Goal: Information Seeking & Learning: Learn about a topic

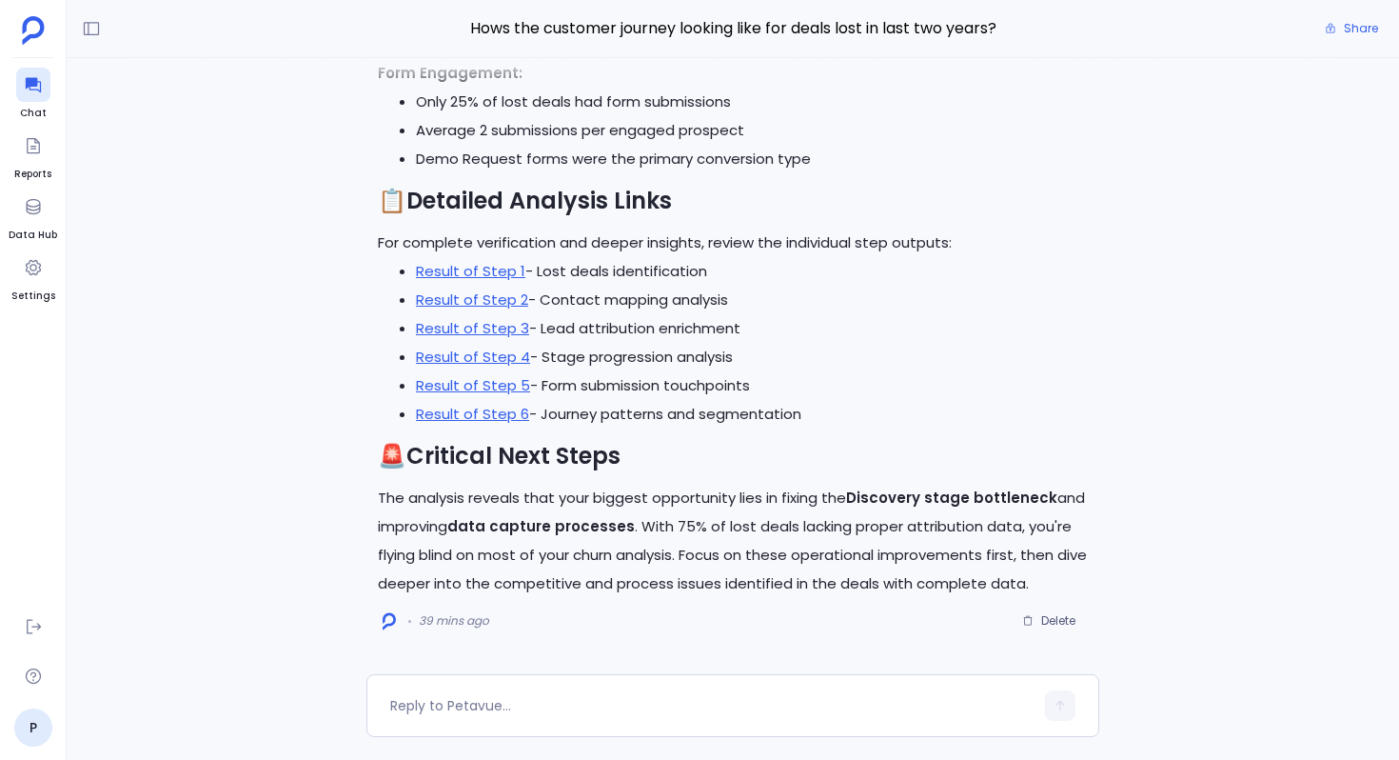
scroll to position [-2975, 0]
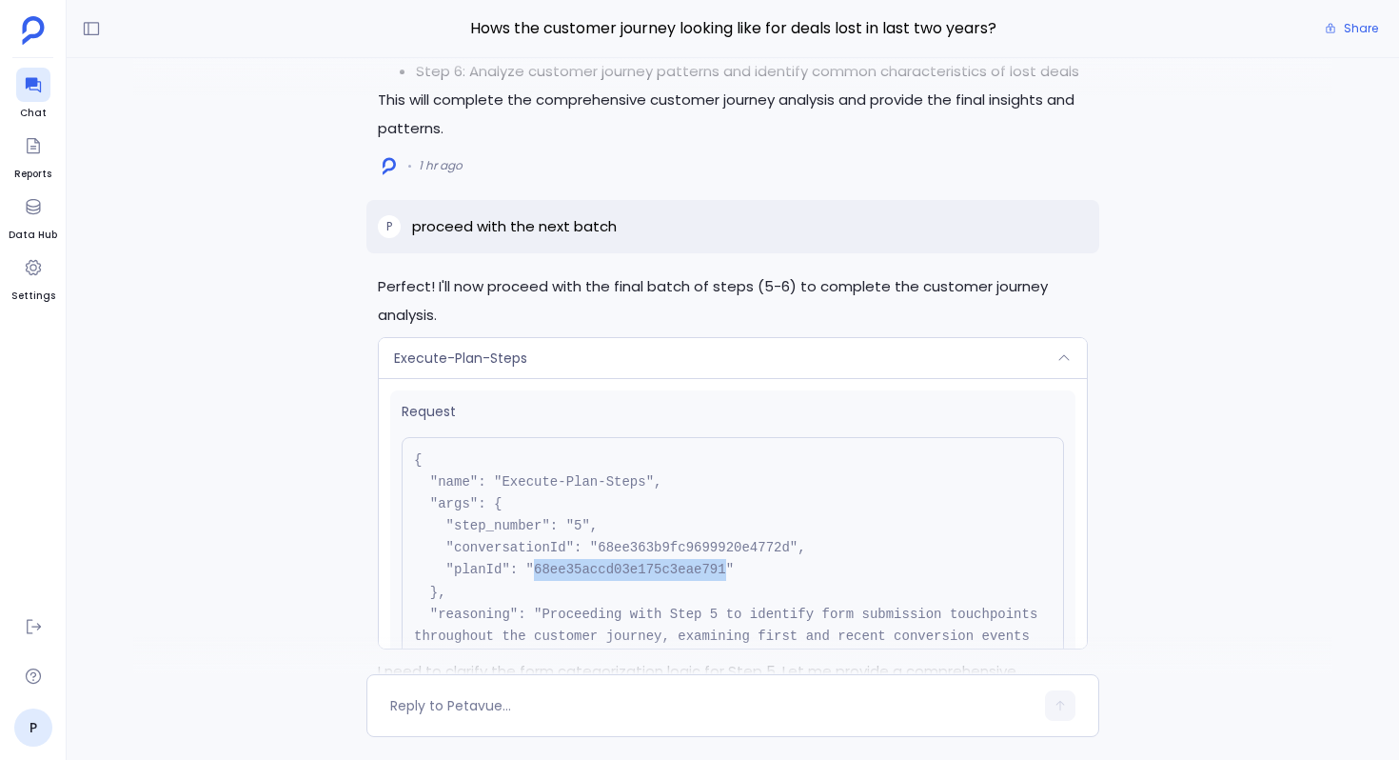
click at [598, 354] on div "Execute-Plan-Steps" at bounding box center [733, 358] width 708 height 40
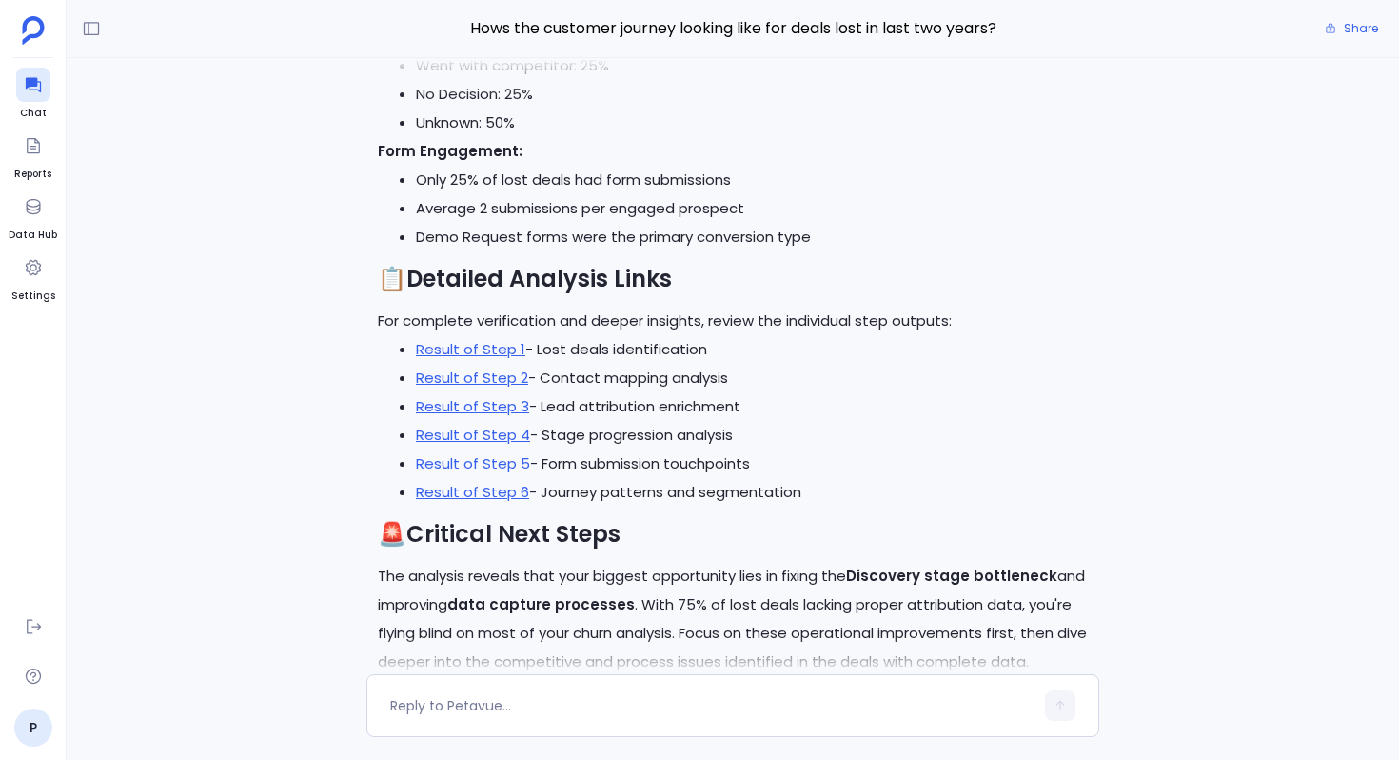
scroll to position [-33, 0]
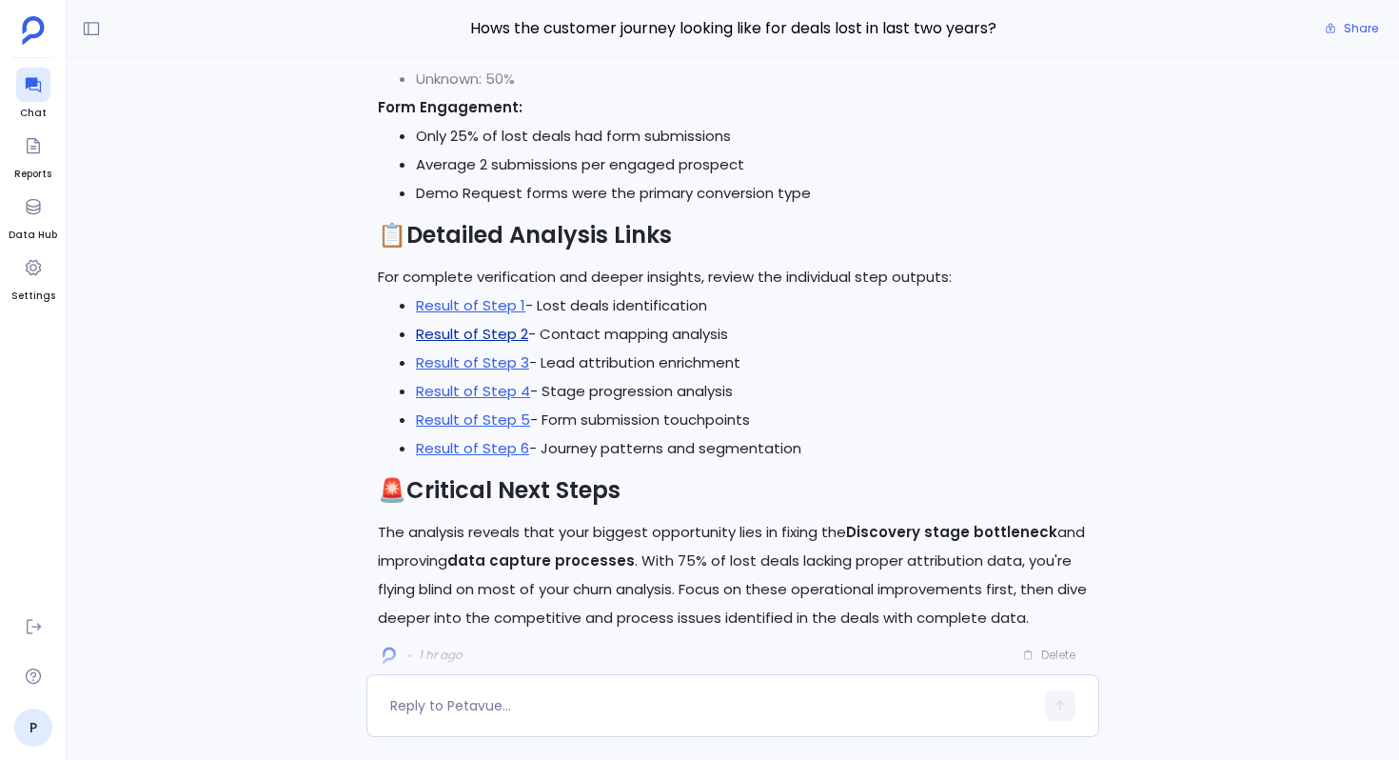
click at [514, 337] on link "Result of Step 2" at bounding box center [472, 334] width 112 height 20
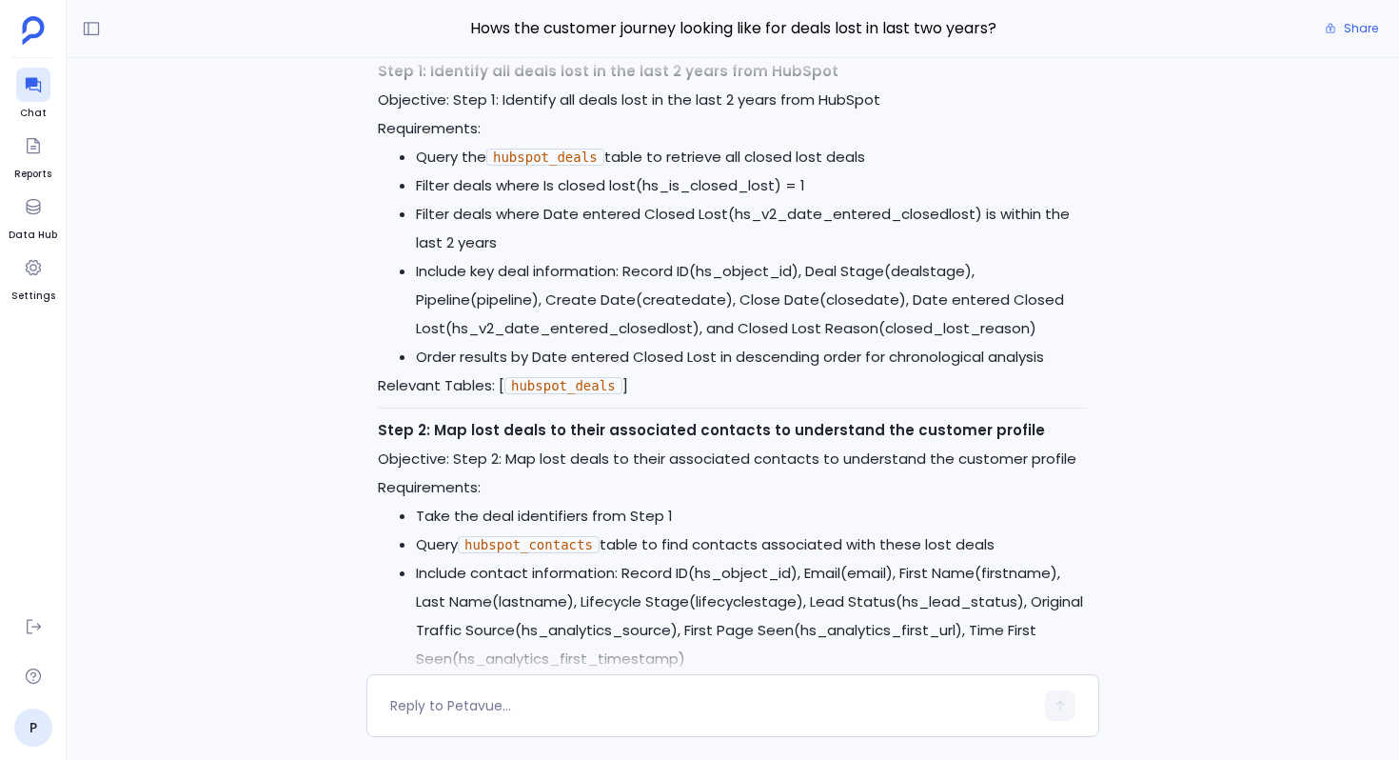
scroll to position [-7310, 0]
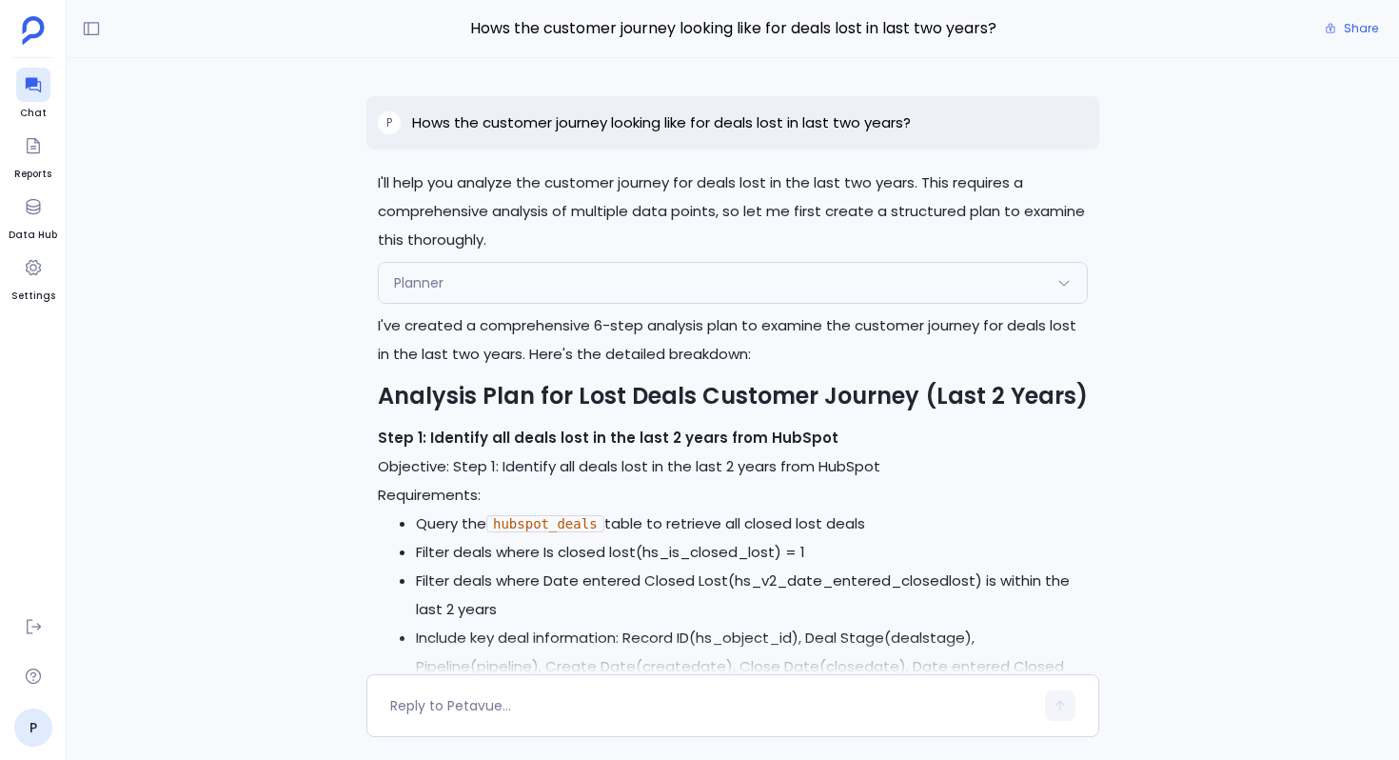
click at [504, 285] on div "Planner" at bounding box center [733, 283] width 708 height 40
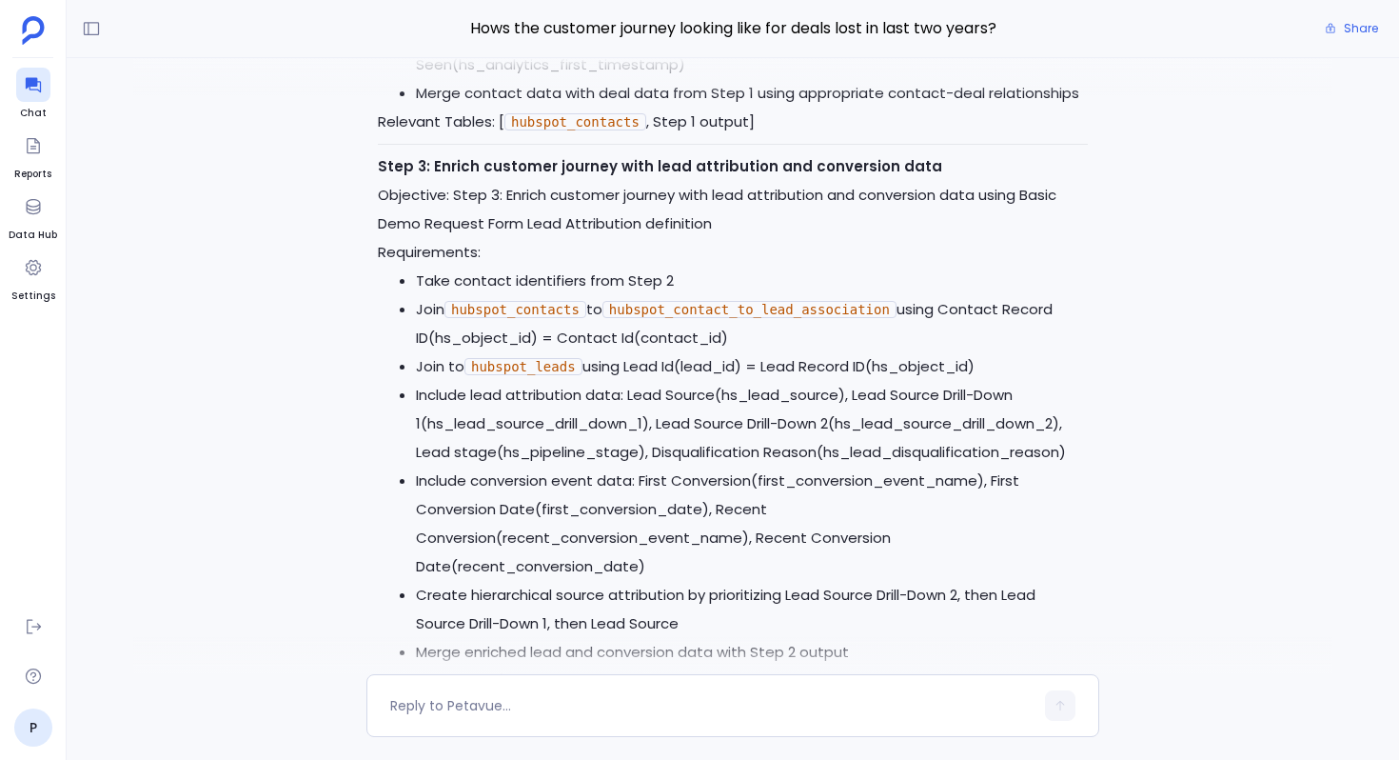
scroll to position [-6331, 0]
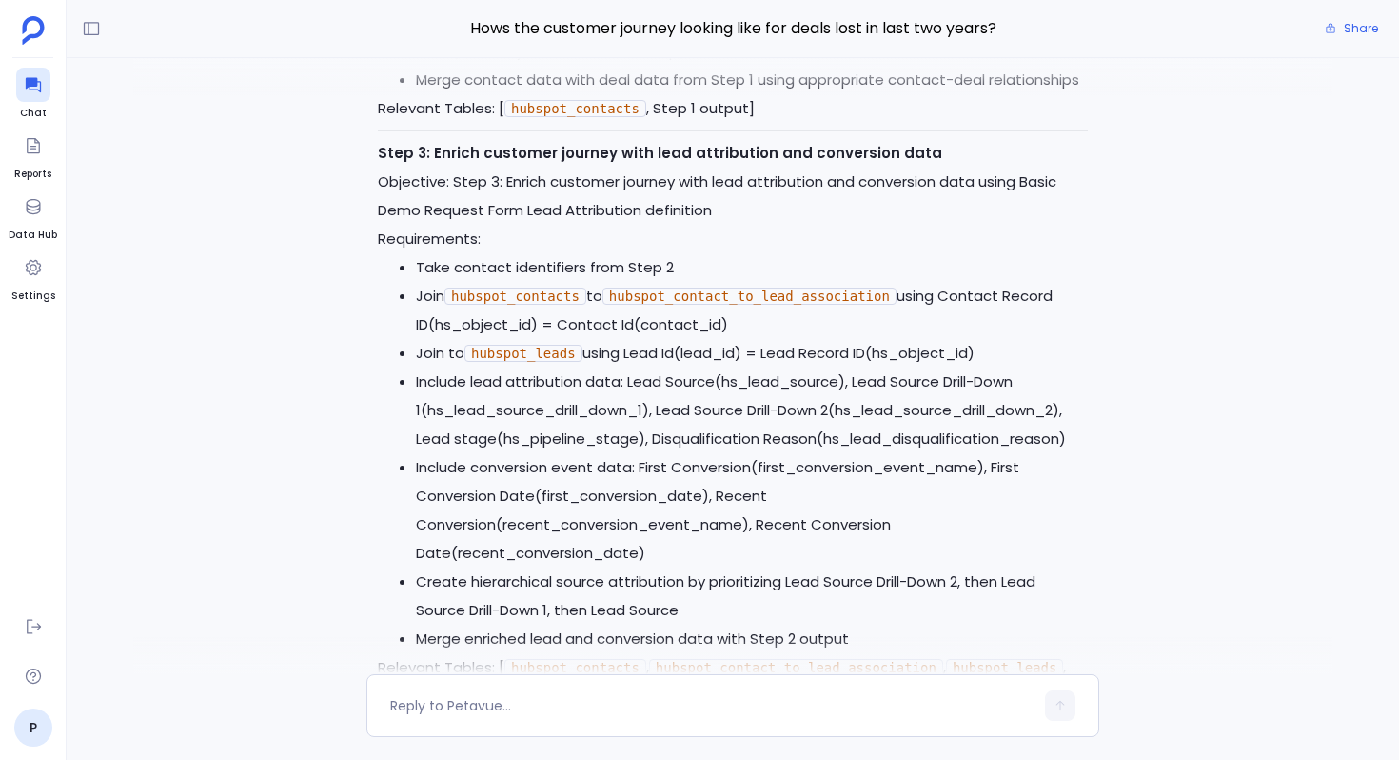
click at [697, 459] on li "Include conversion event data: First Conversion(first_conversion_event_name), F…" at bounding box center [752, 510] width 672 height 114
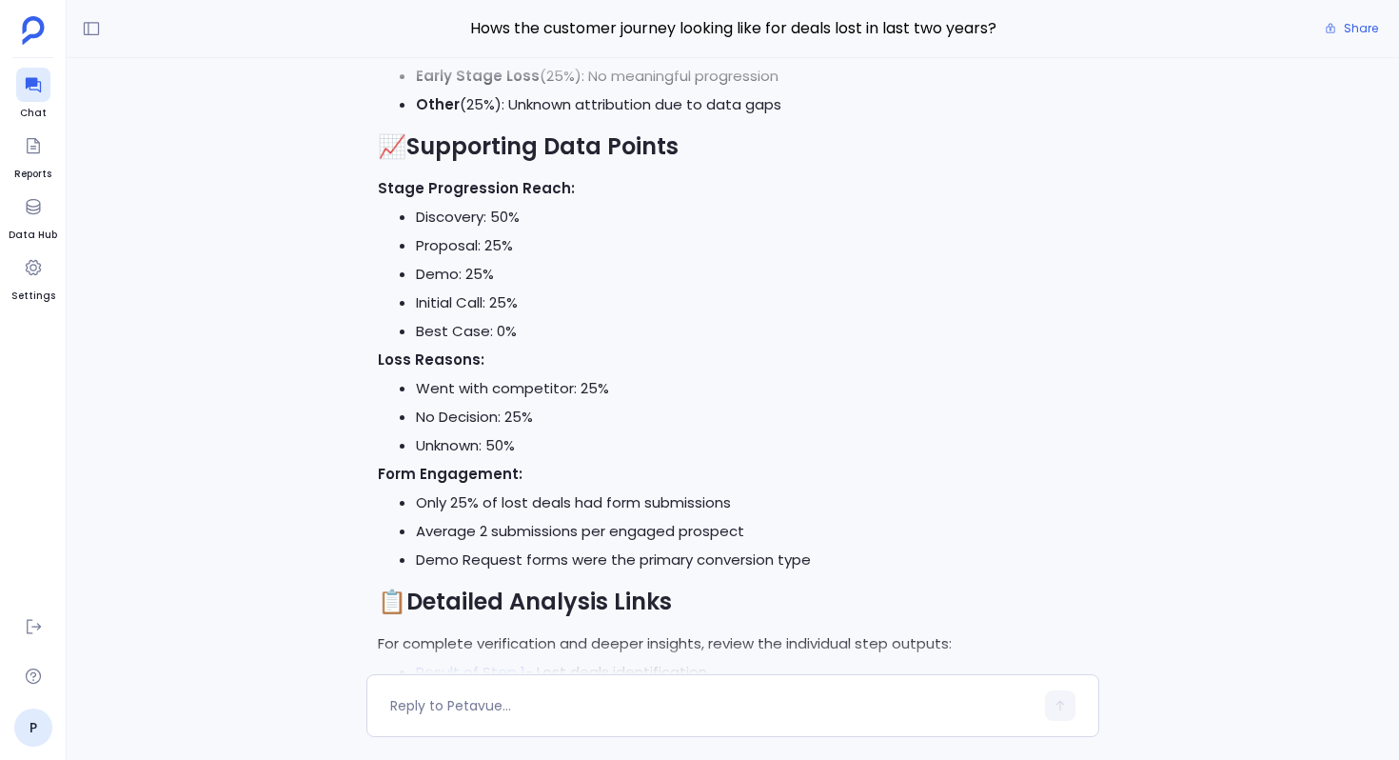
scroll to position [0, 0]
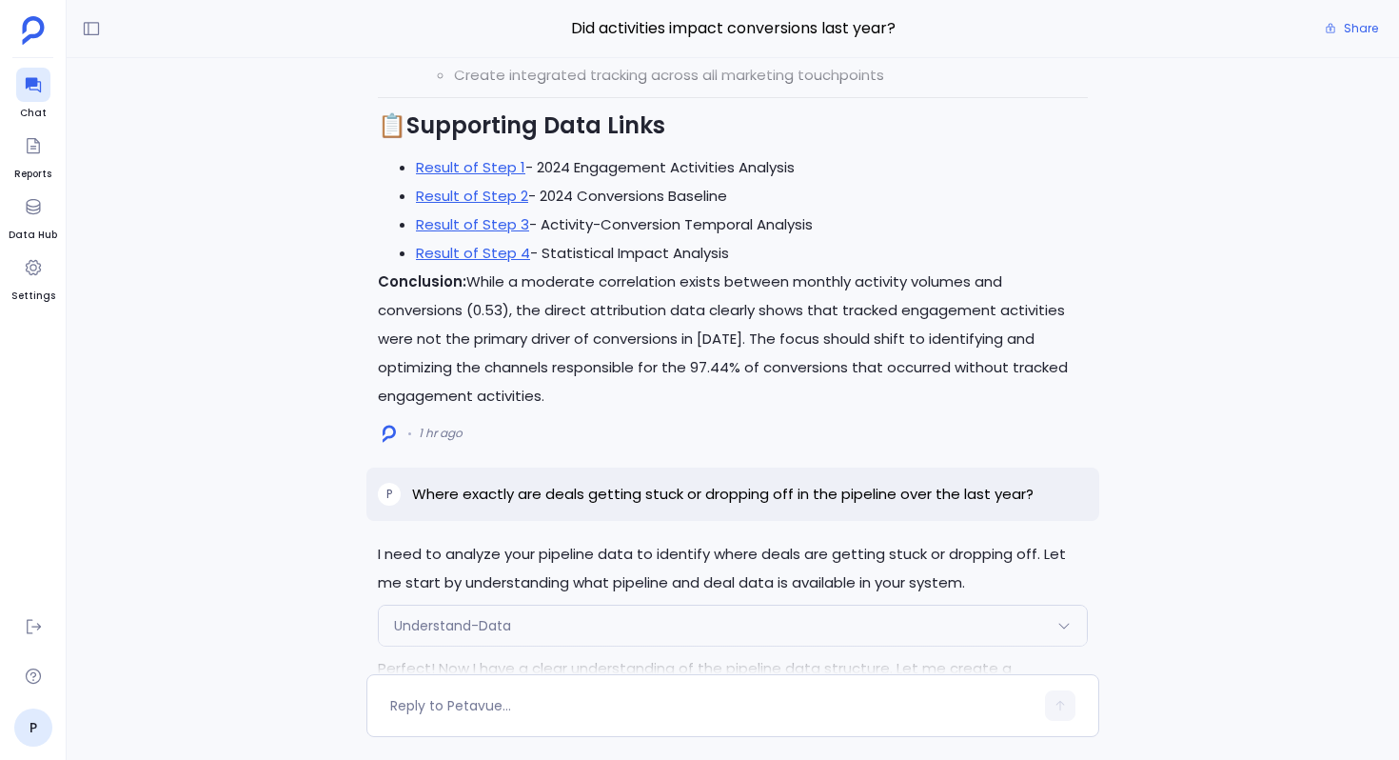
scroll to position [-7544, 0]
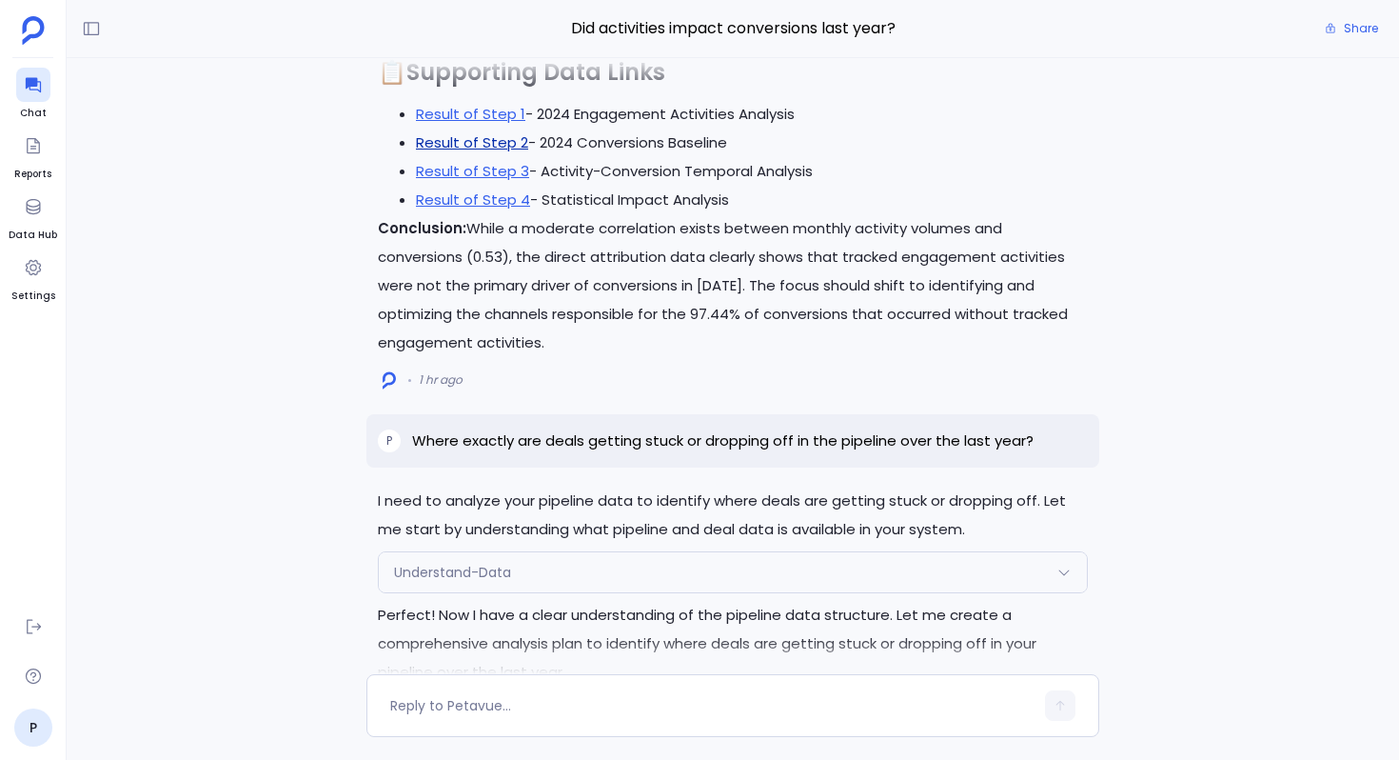
click at [517, 135] on link "Result of Step 2" at bounding box center [472, 142] width 112 height 20
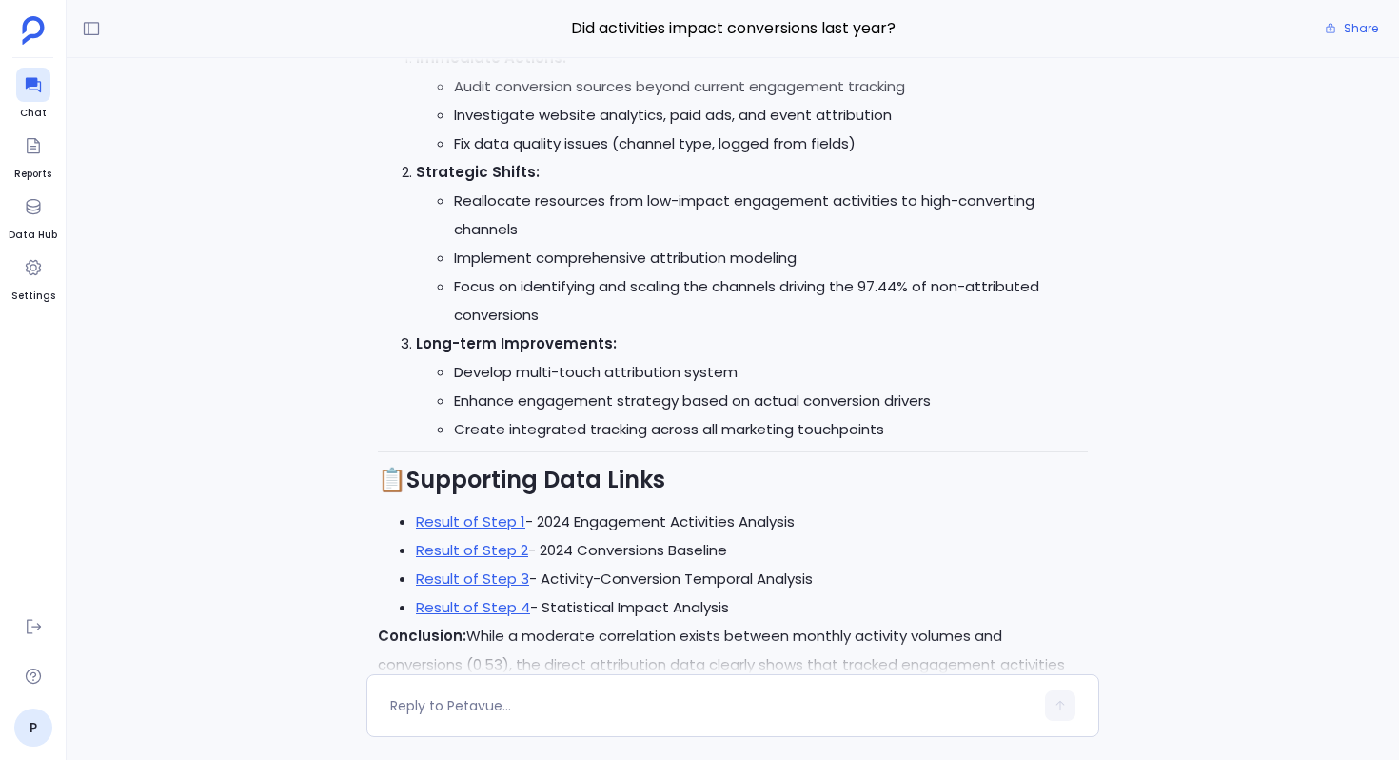
scroll to position [-7948, 0]
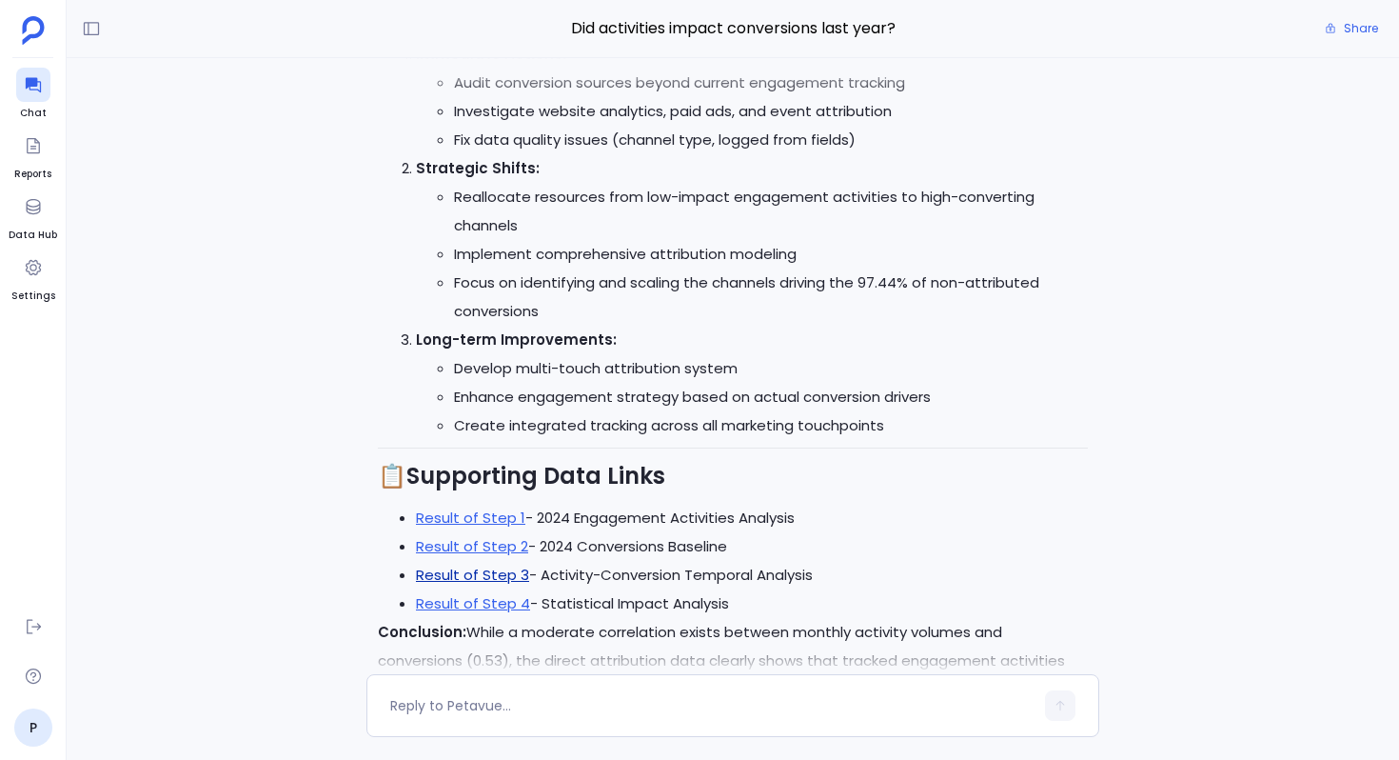
click at [487, 564] on link "Result of Step 3" at bounding box center [472, 574] width 113 height 20
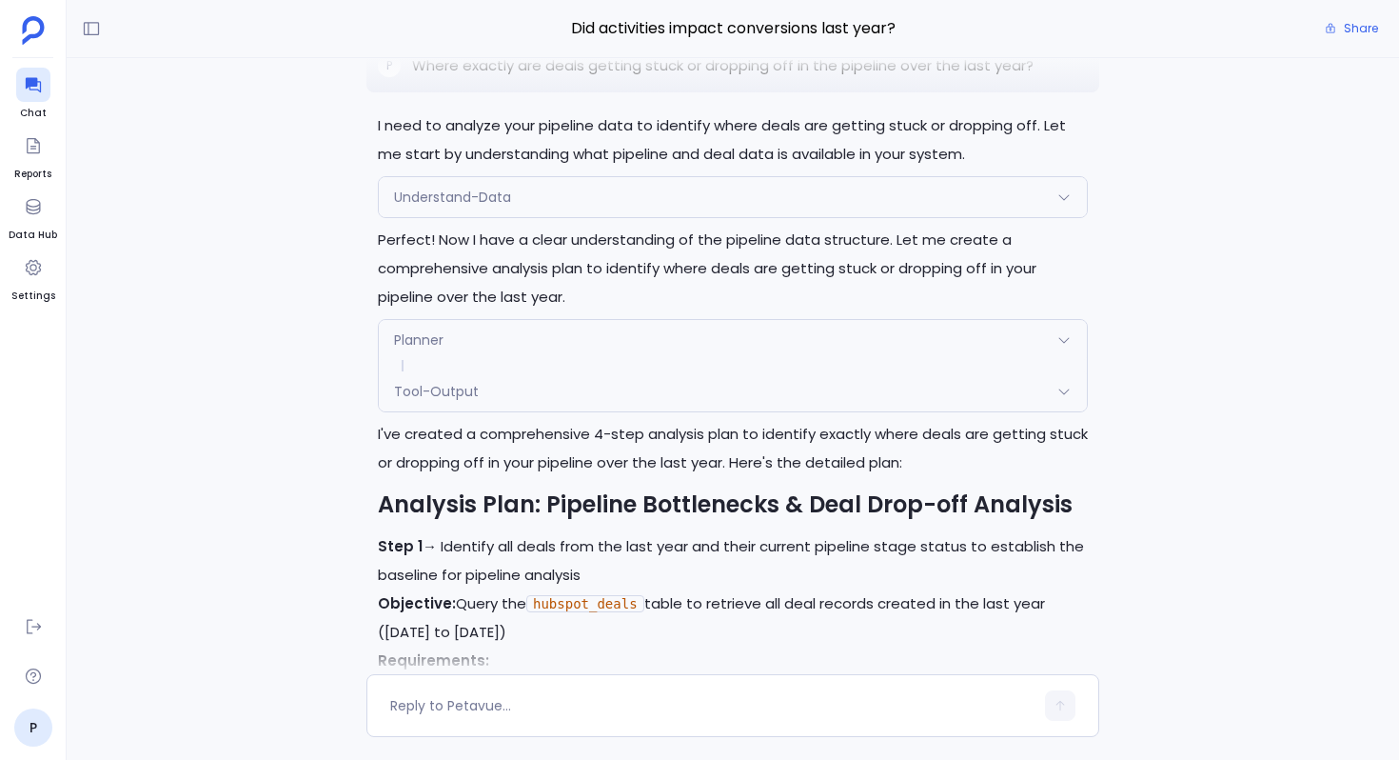
scroll to position [-7009, 0]
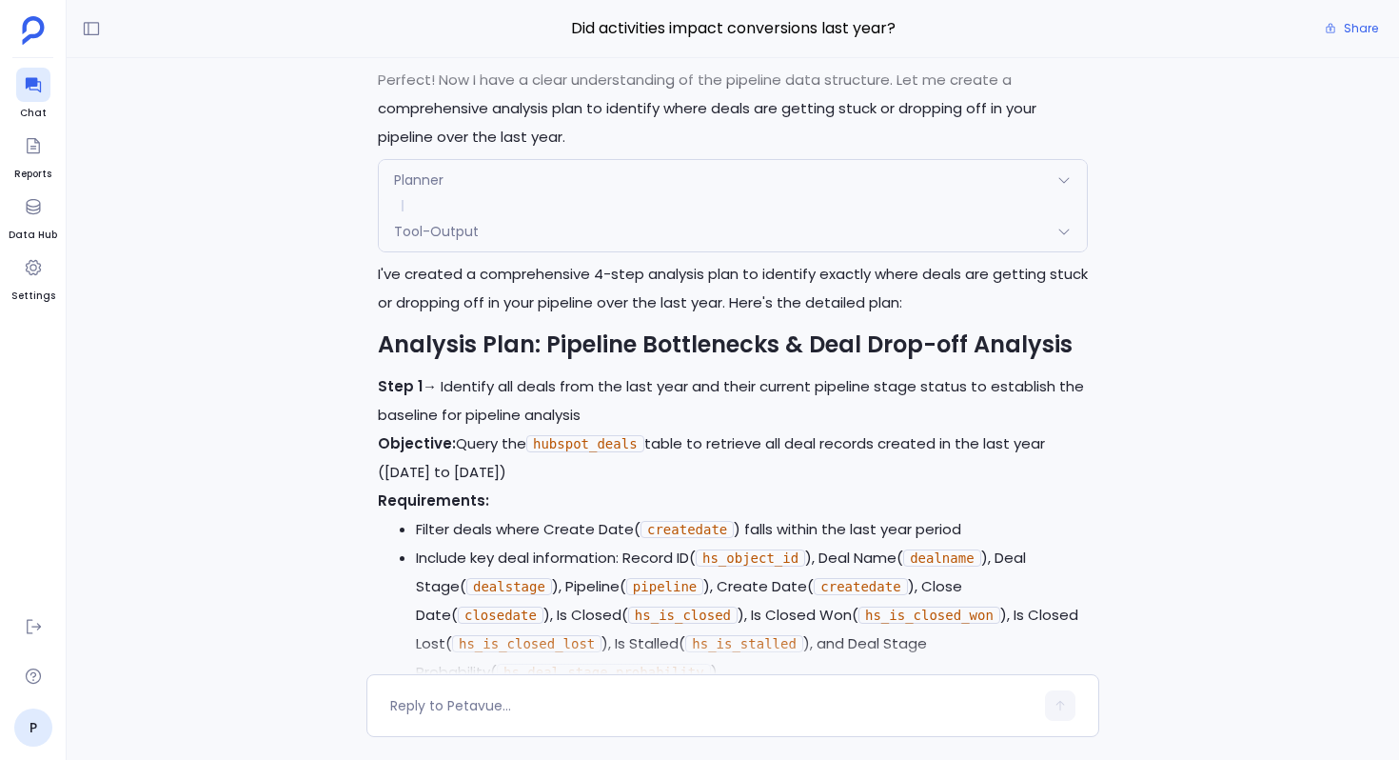
click at [544, 167] on div "Planner" at bounding box center [733, 180] width 708 height 40
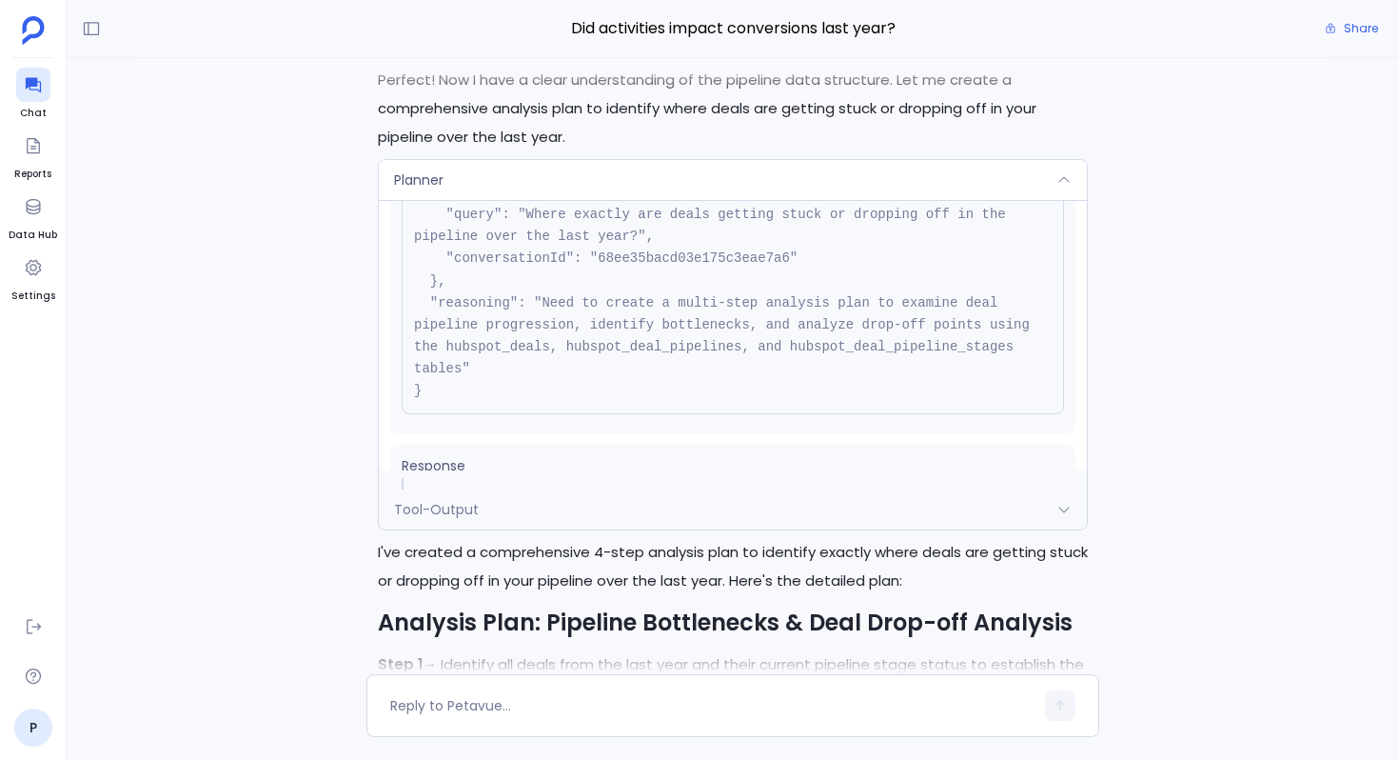
scroll to position [215, 0]
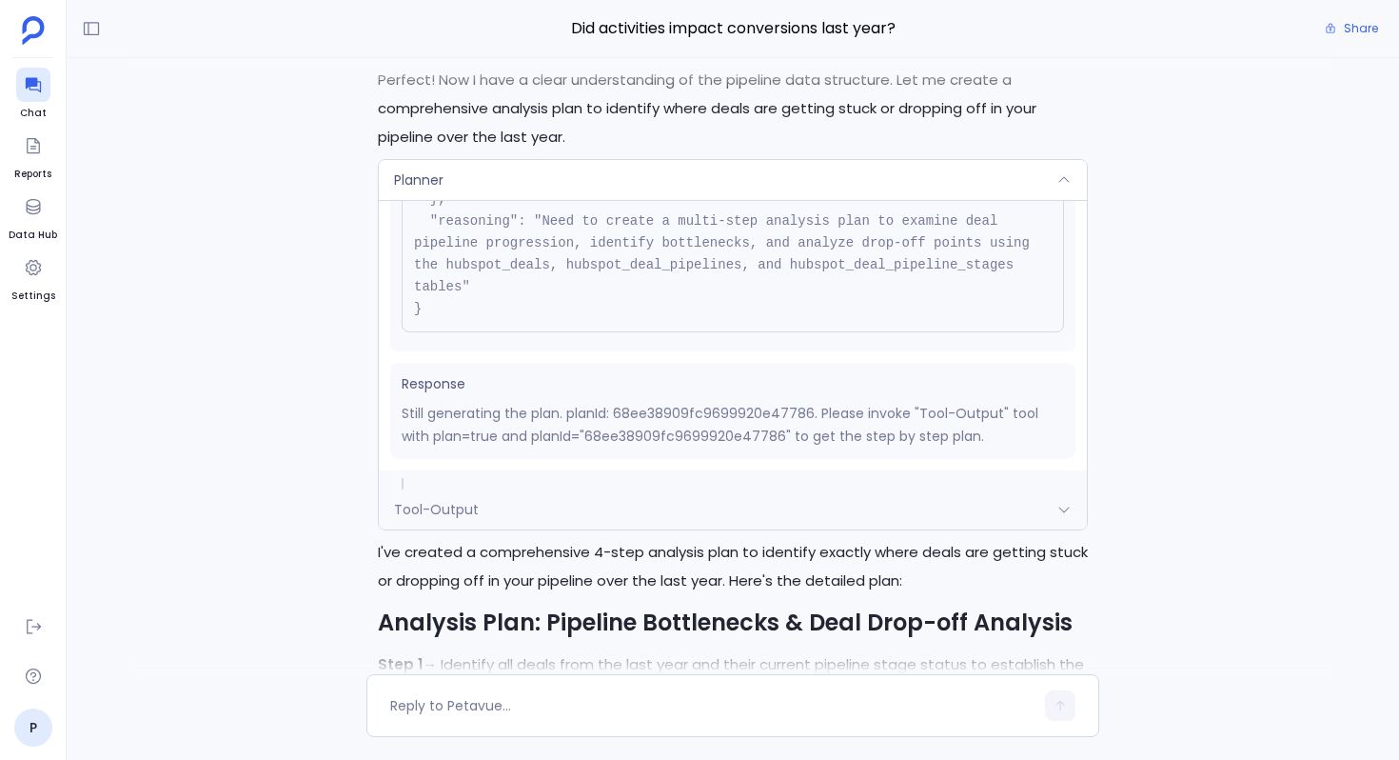
click at [649, 423] on p "Still generating the plan. planId: 68ee38909fc9699920e47786. Please invoke "Too…" at bounding box center [733, 425] width 662 height 46
copy p "68ee38909fc9699920e47786"
click at [587, 162] on div "Planner" at bounding box center [733, 180] width 708 height 40
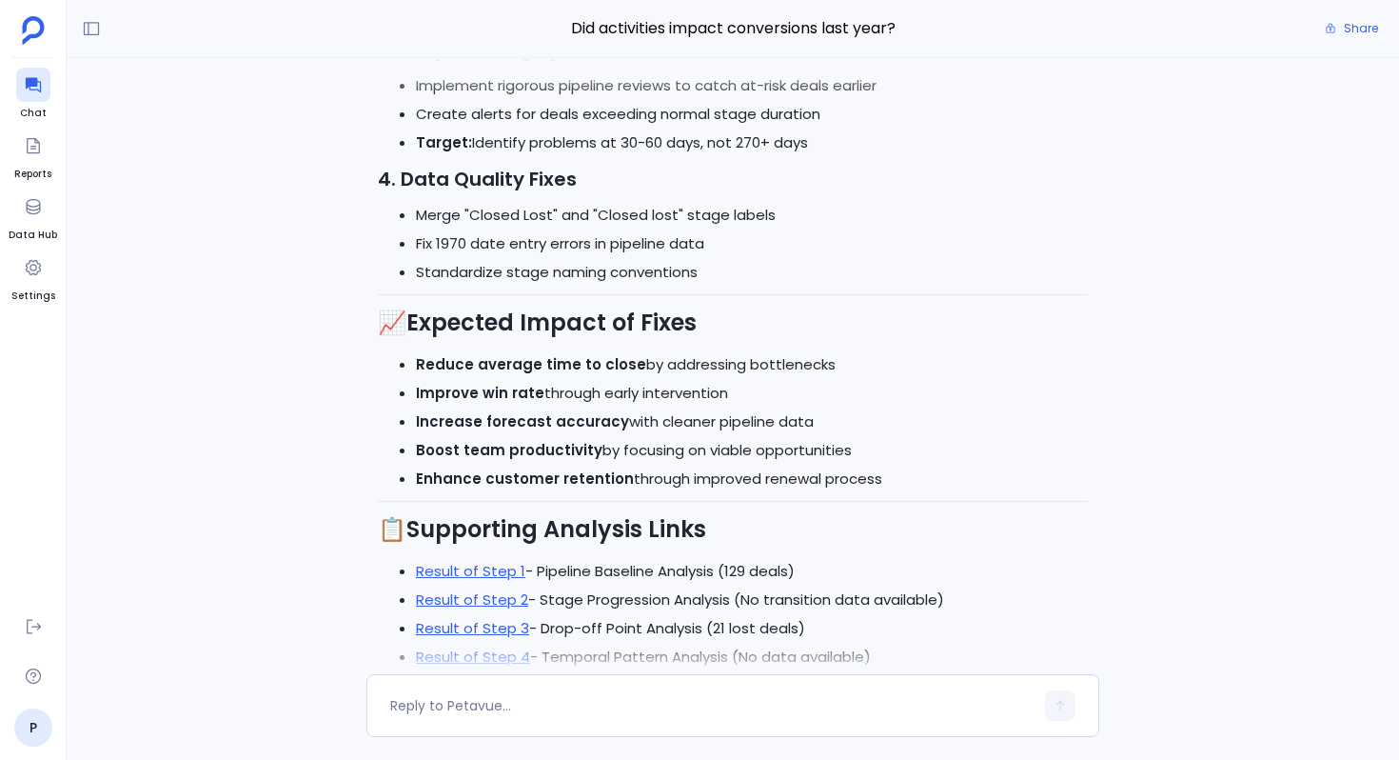
scroll to position [0, 0]
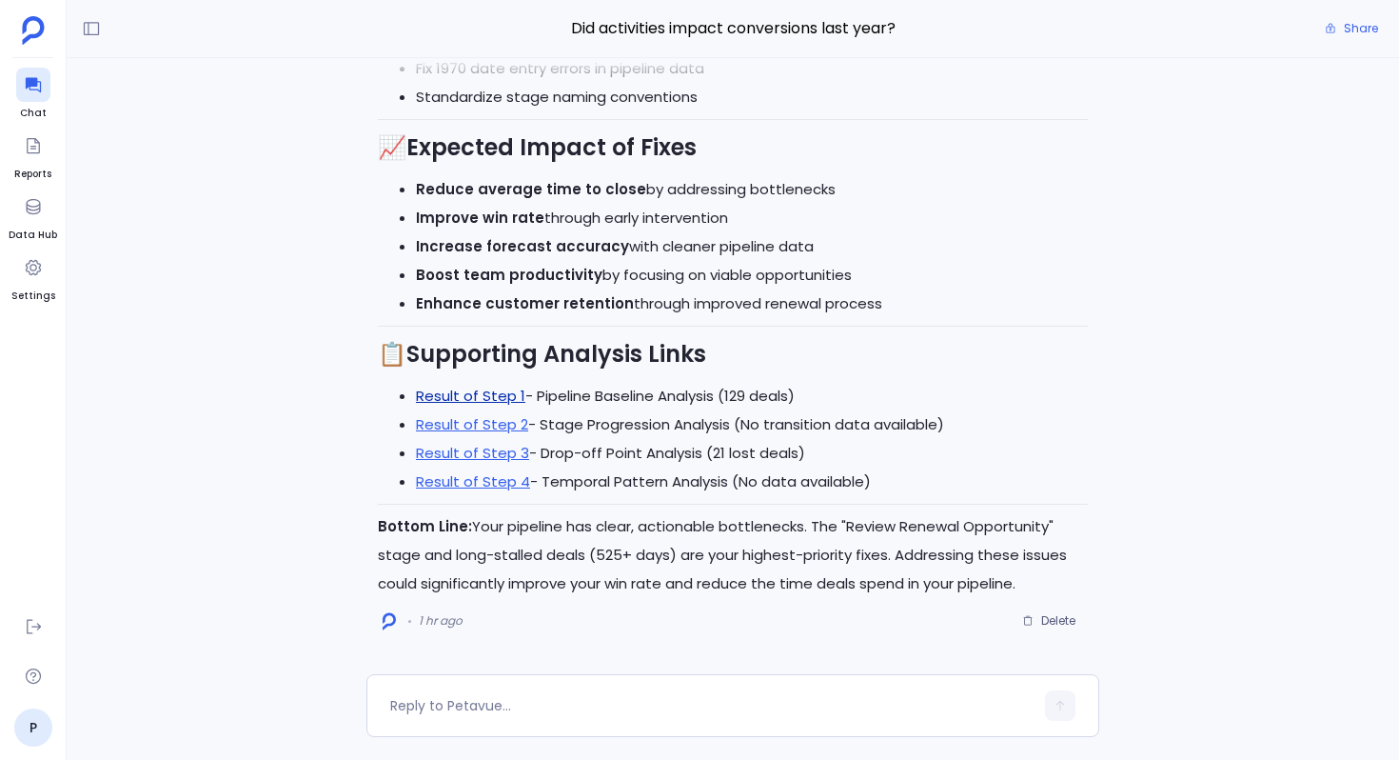
click at [488, 399] on link "Result of Step 1" at bounding box center [470, 395] width 109 height 20
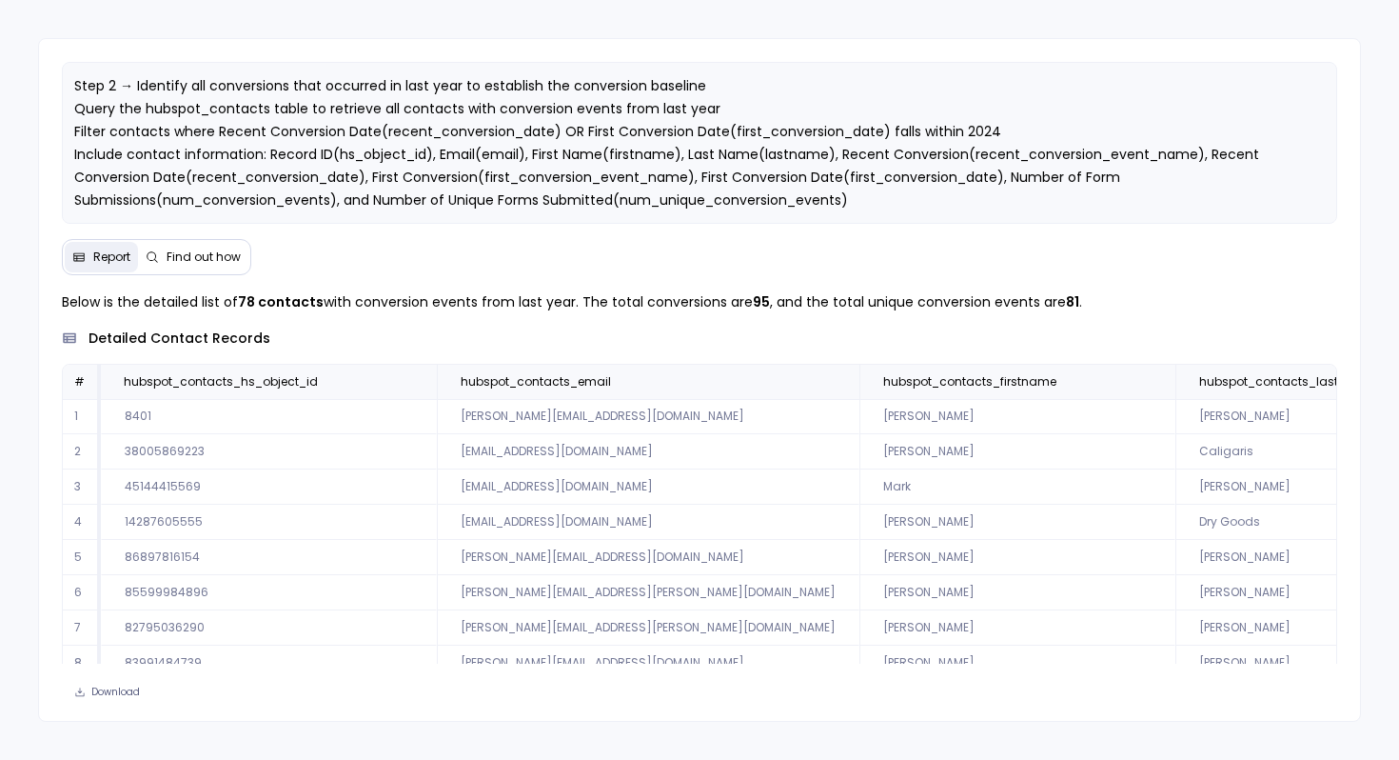
click at [184, 247] on button "Find out how" at bounding box center [193, 257] width 110 height 30
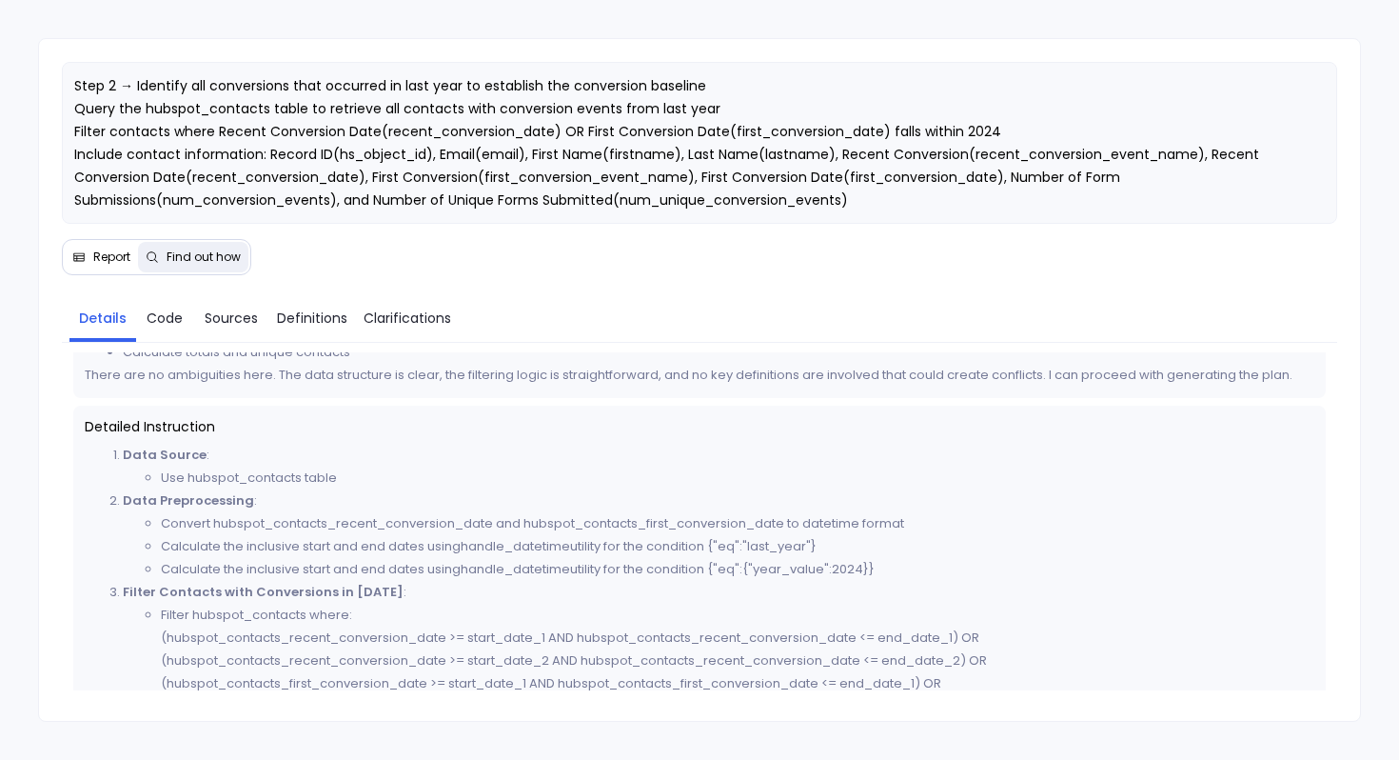
scroll to position [596, 0]
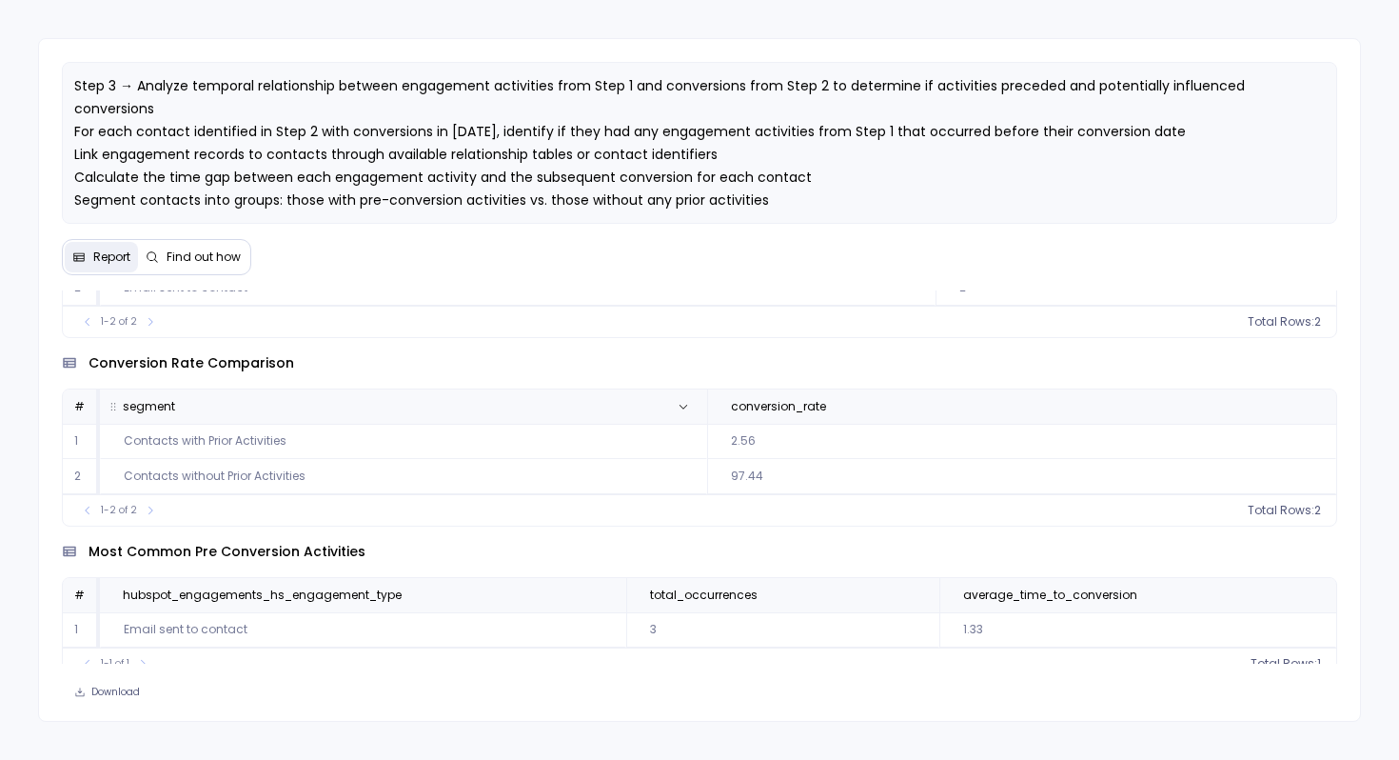
scroll to position [642, 0]
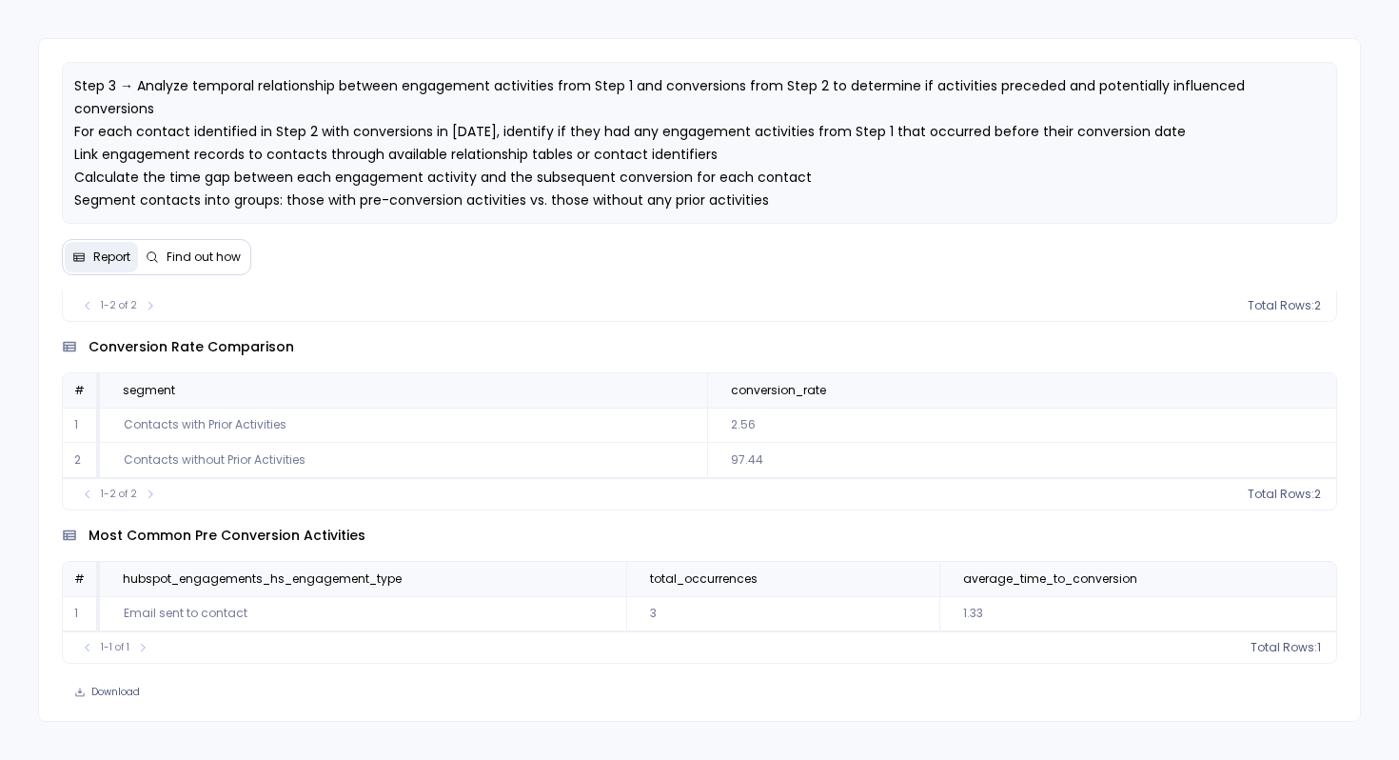
click at [173, 262] on span "Find out how" at bounding box center [204, 256] width 74 height 15
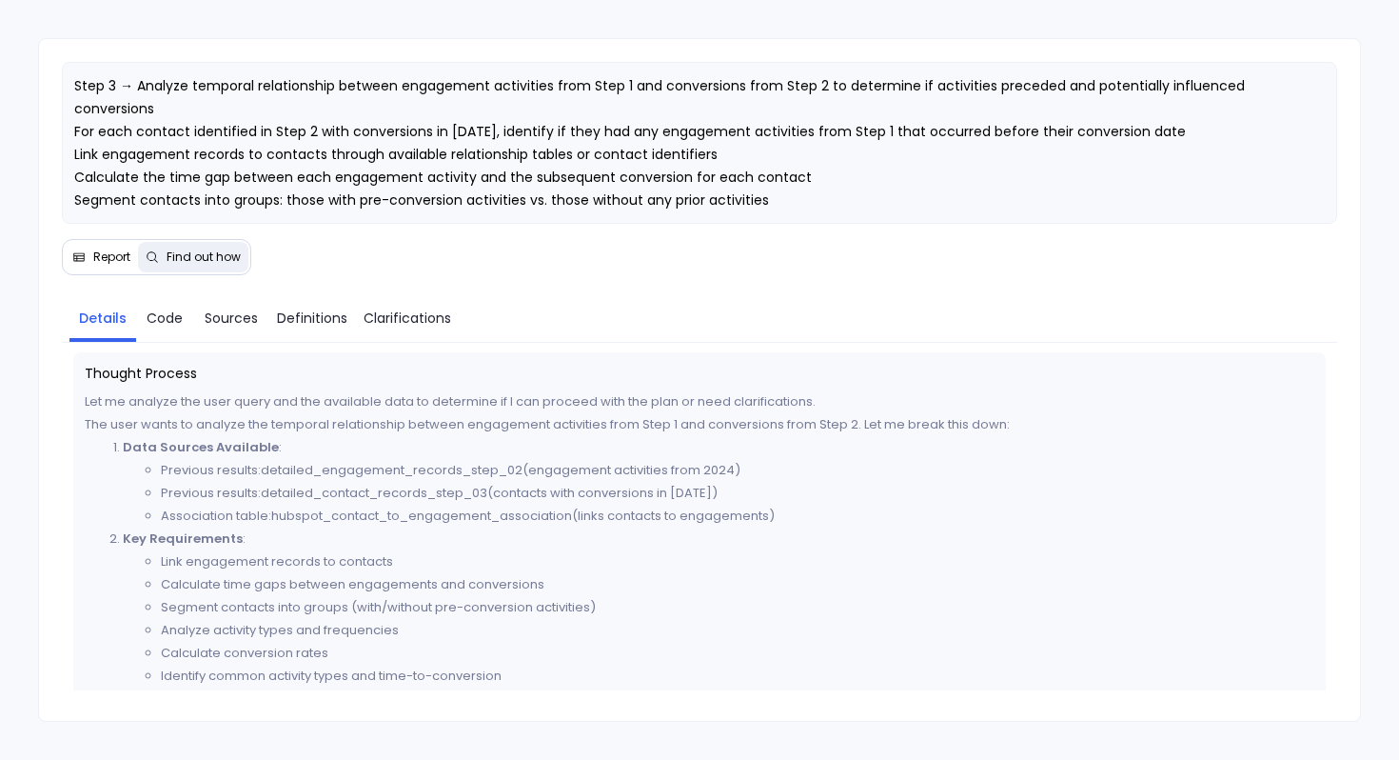
click at [89, 253] on span "Report" at bounding box center [101, 256] width 58 height 15
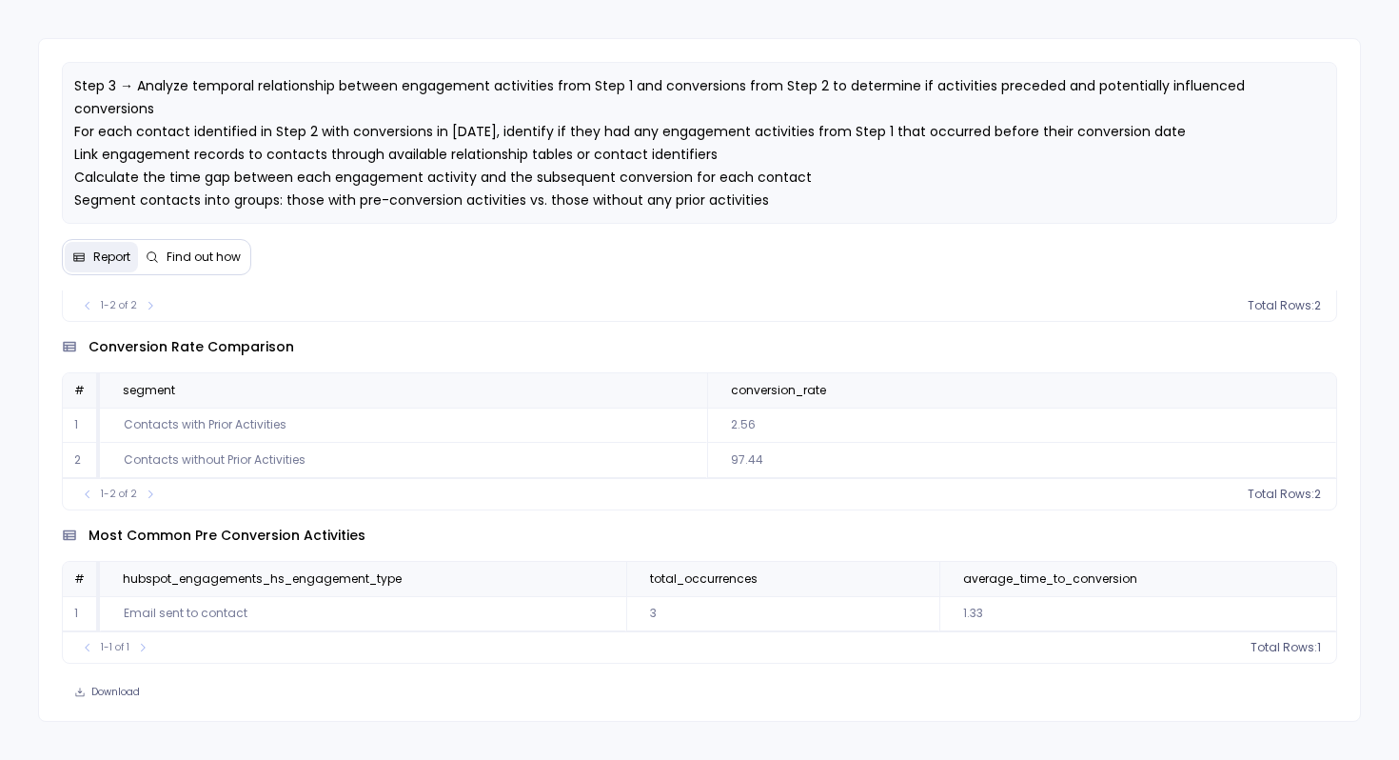
click at [182, 265] on button "Find out how" at bounding box center [193, 257] width 110 height 30
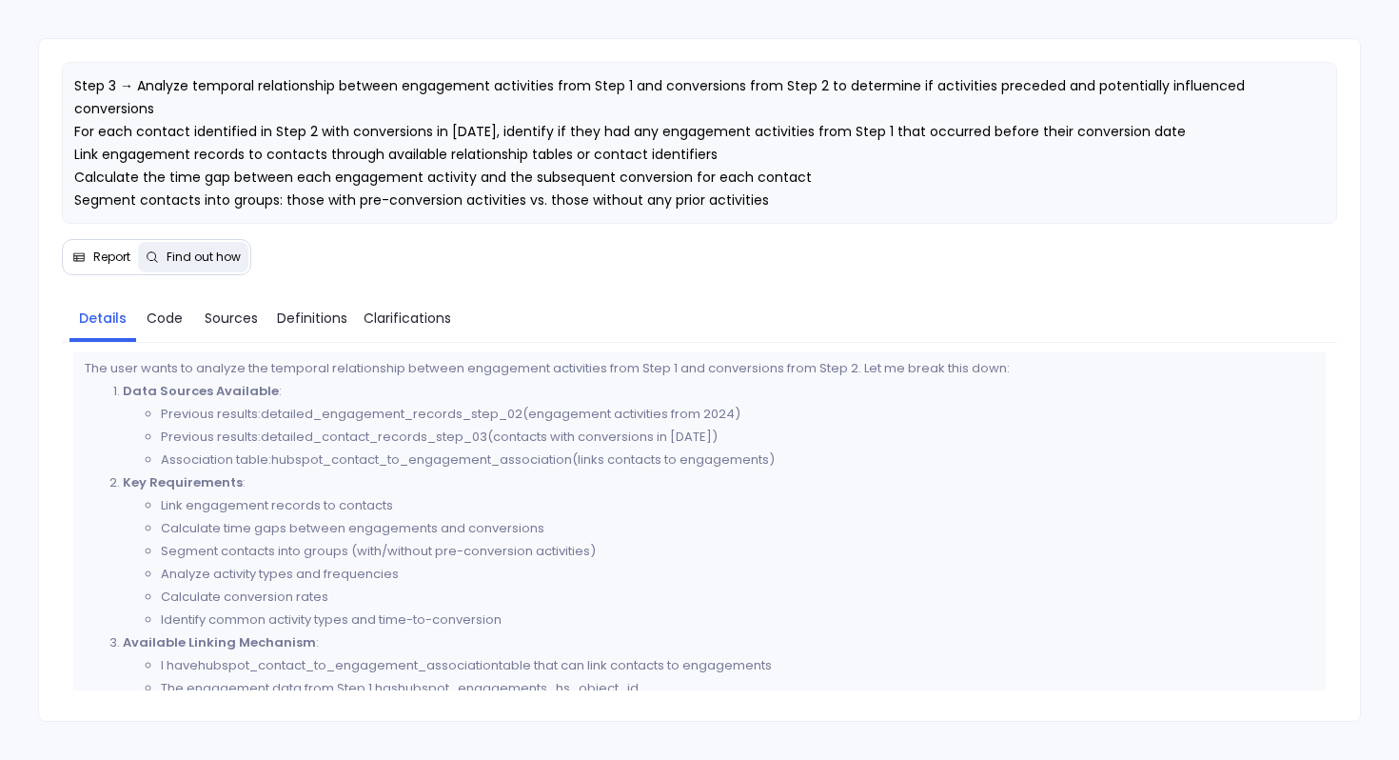
scroll to position [50, 0]
click at [151, 327] on link "Code" at bounding box center [164, 318] width 57 height 40
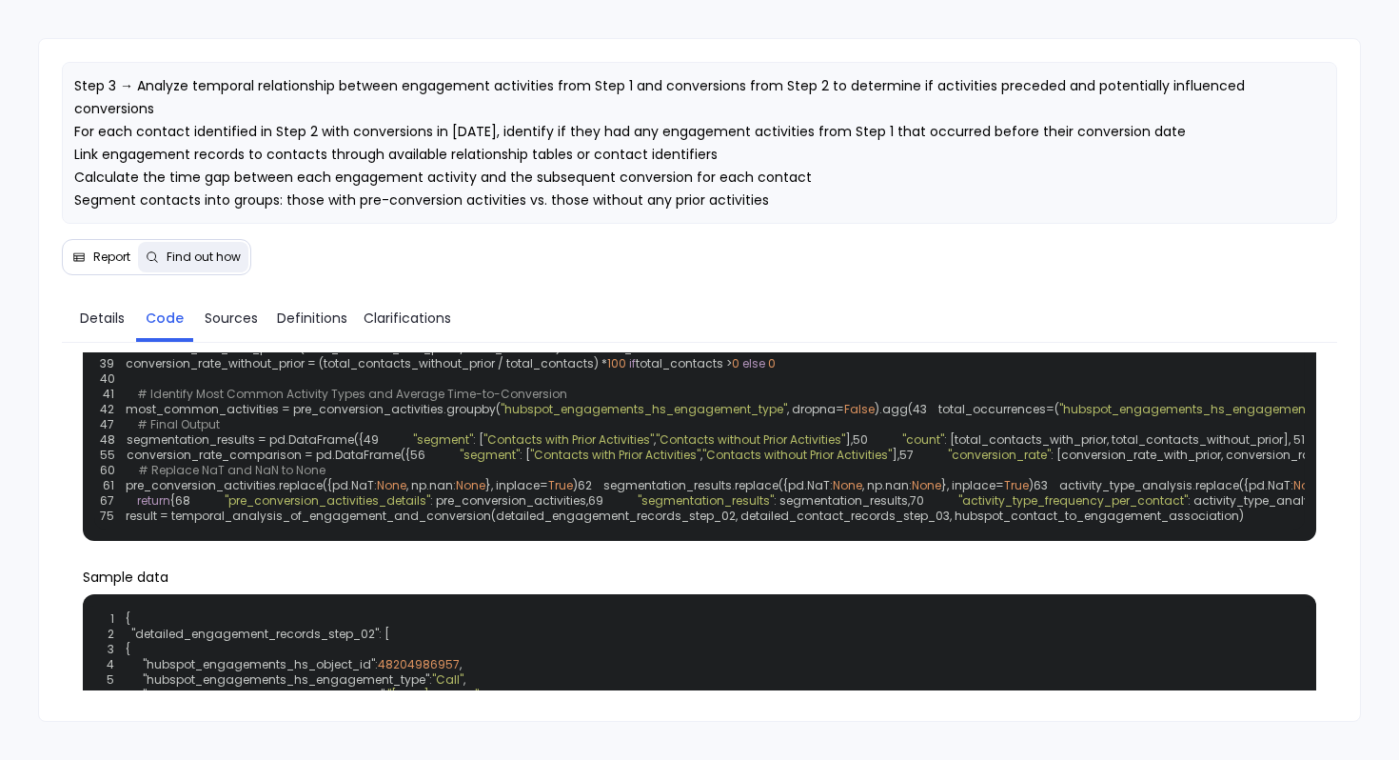
scroll to position [312, 0]
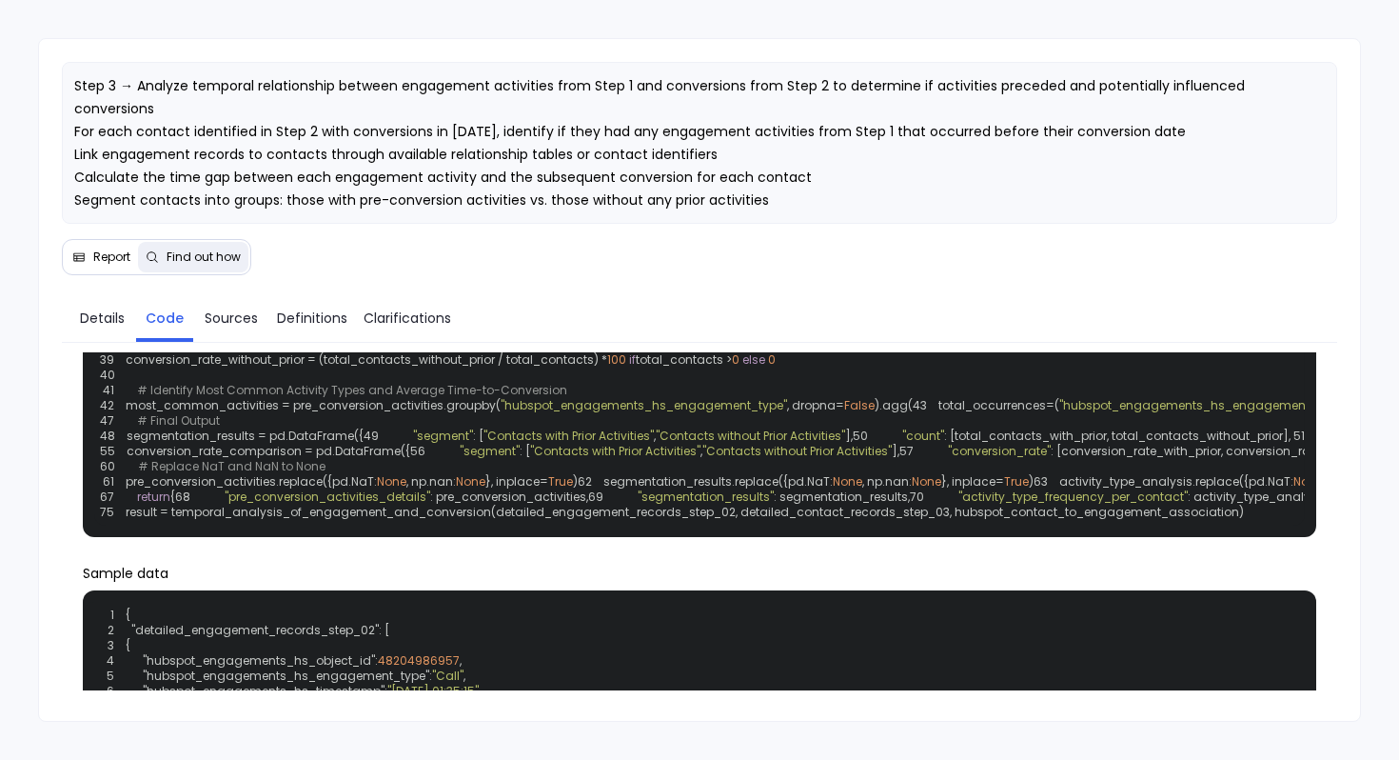
click at [93, 256] on span "Report" at bounding box center [111, 256] width 37 height 15
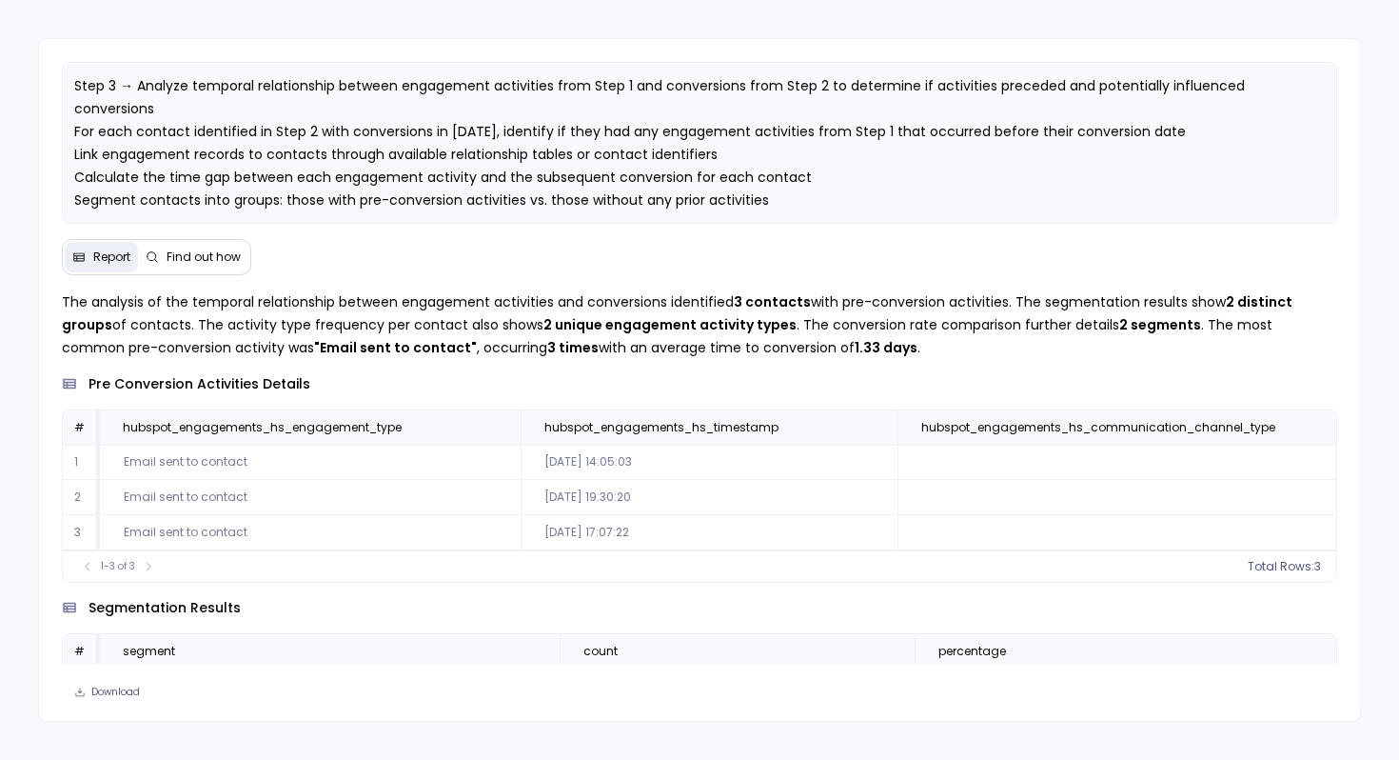
click at [172, 249] on span "Find out how" at bounding box center [204, 256] width 74 height 15
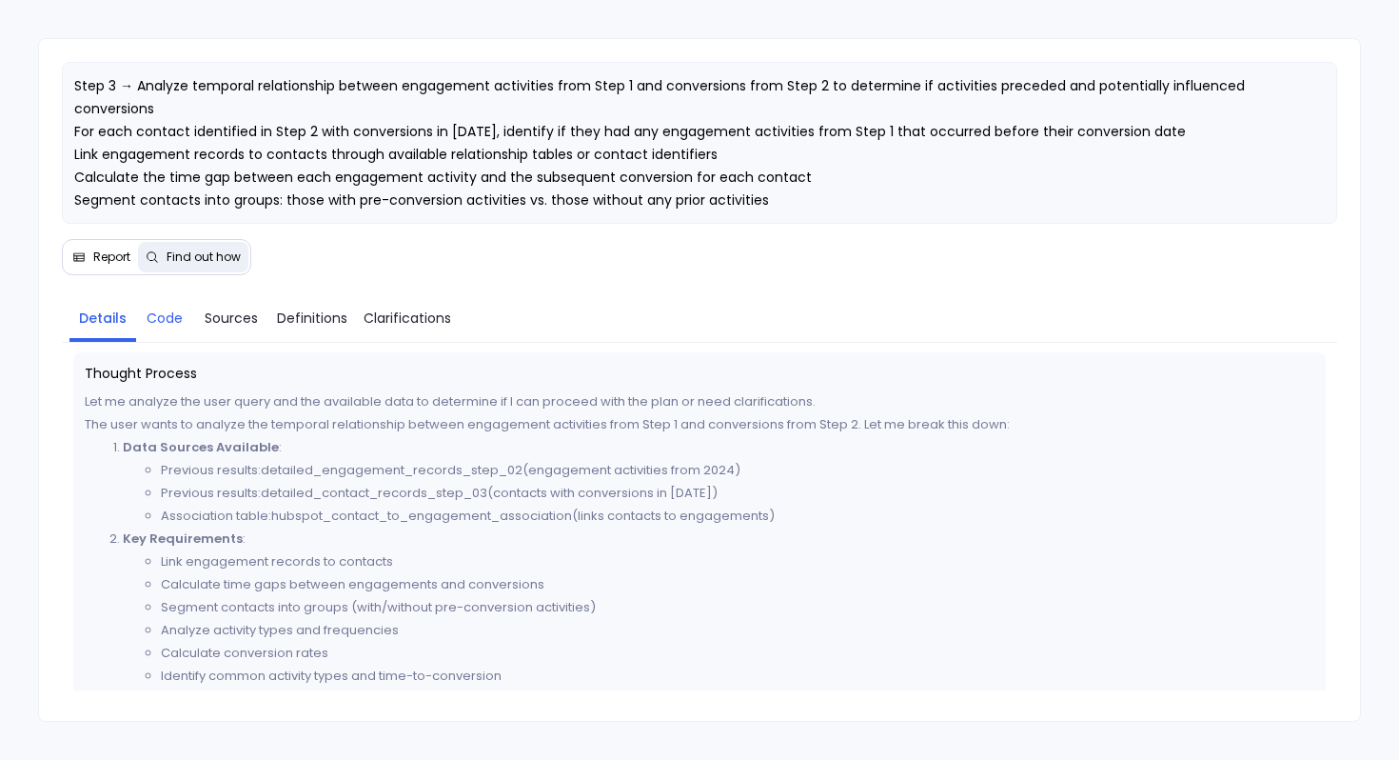
click at [168, 317] on span "Code" at bounding box center [165, 317] width 36 height 21
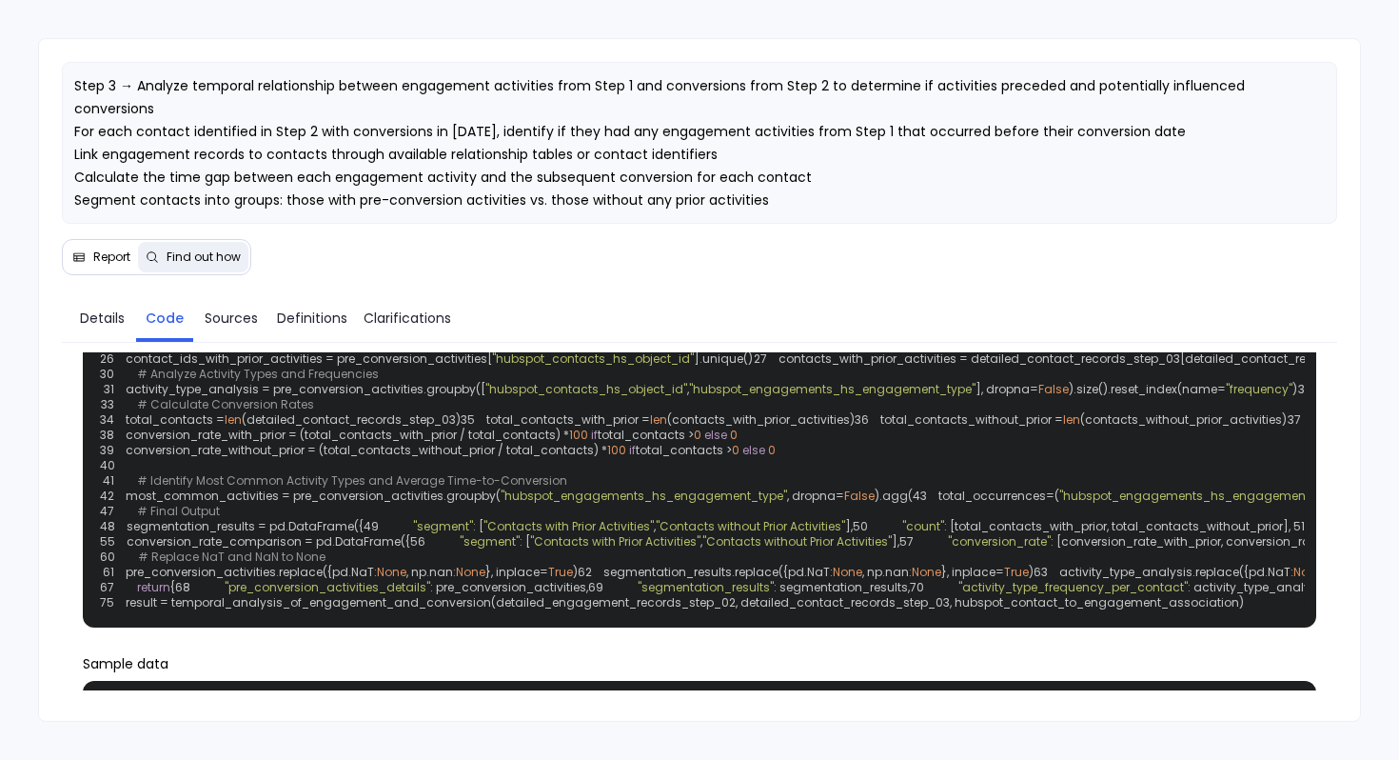
scroll to position [213, 0]
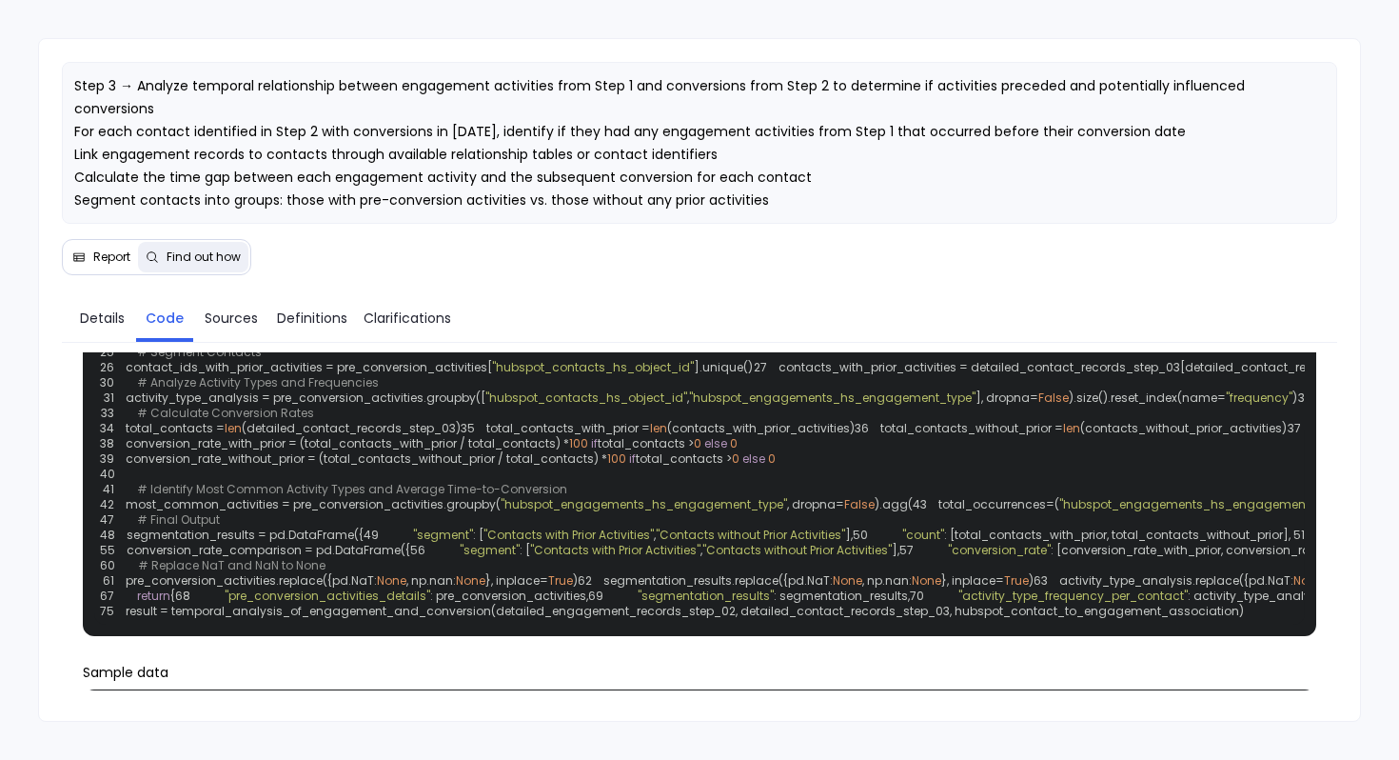
copy span "contact_ids_with_prior_activities"
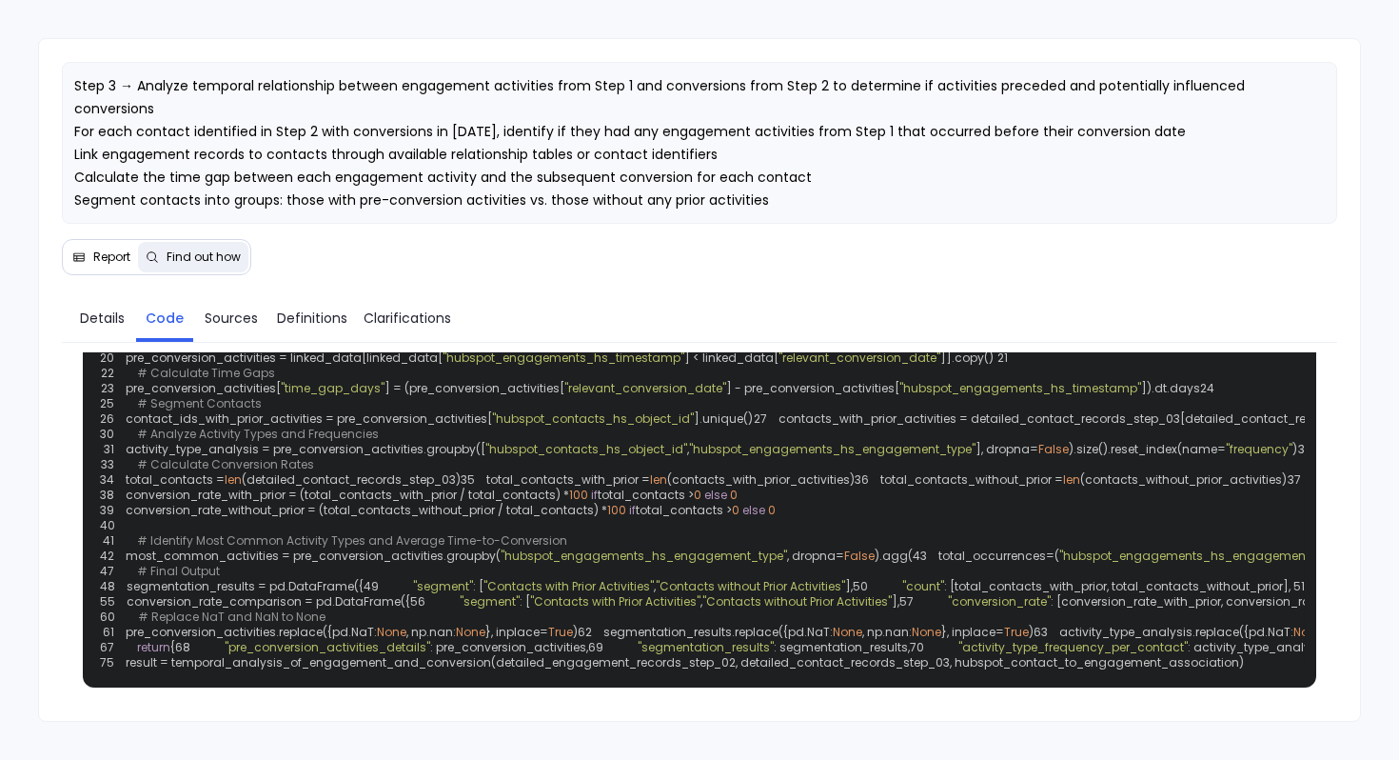
scroll to position [11, 0]
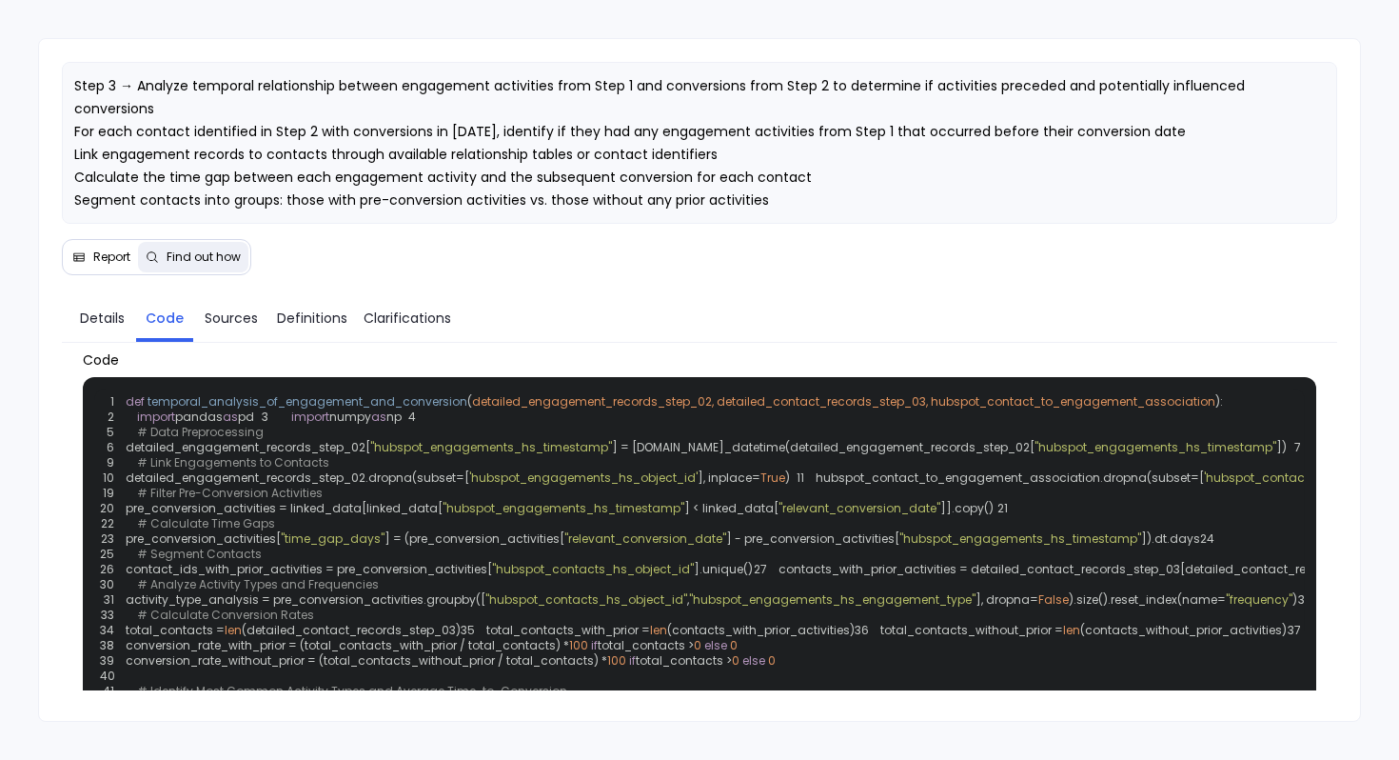
click at [607, 397] on span "detailed_engagement_records_step_02, detailed_contact_records_step_03, hubspot_…" at bounding box center [843, 401] width 743 height 16
copy span "detailed_engagement_records_step_02"
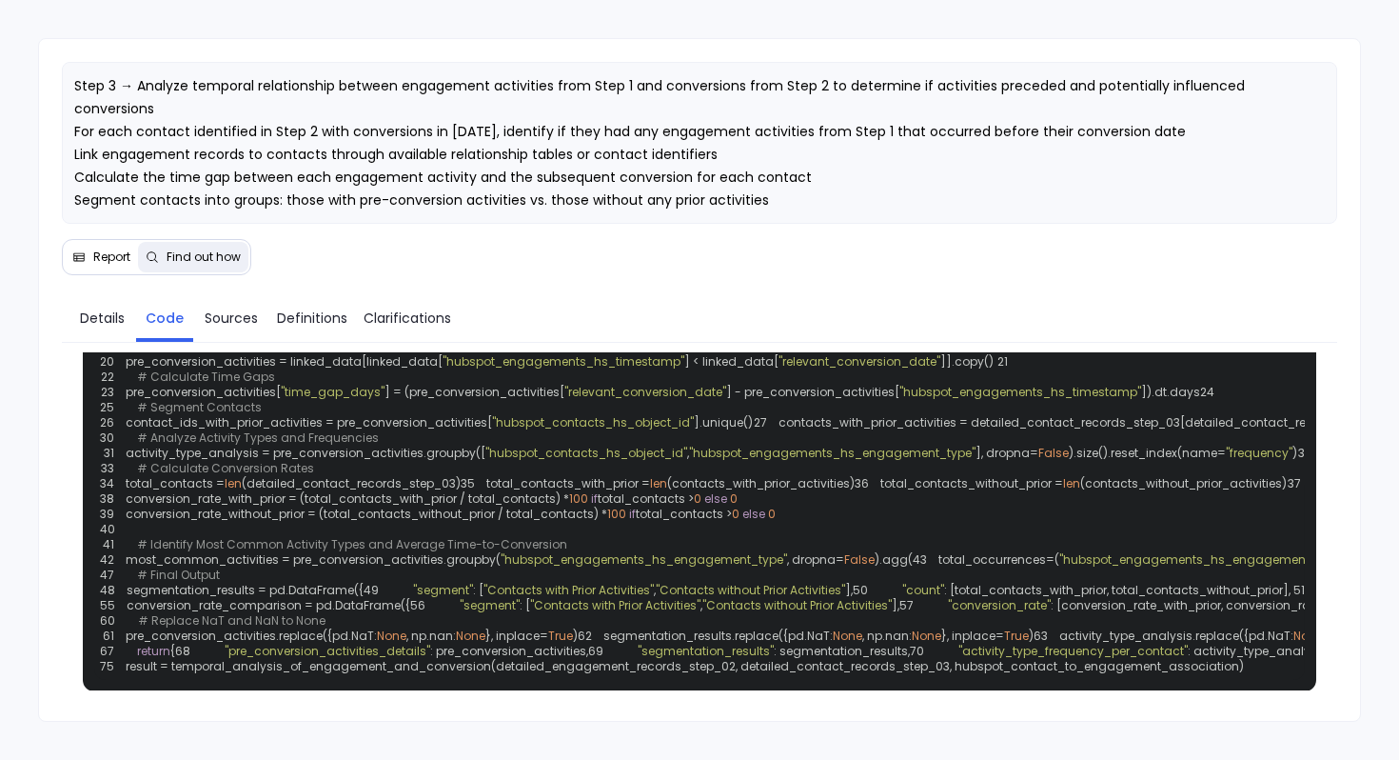
scroll to position [0, 0]
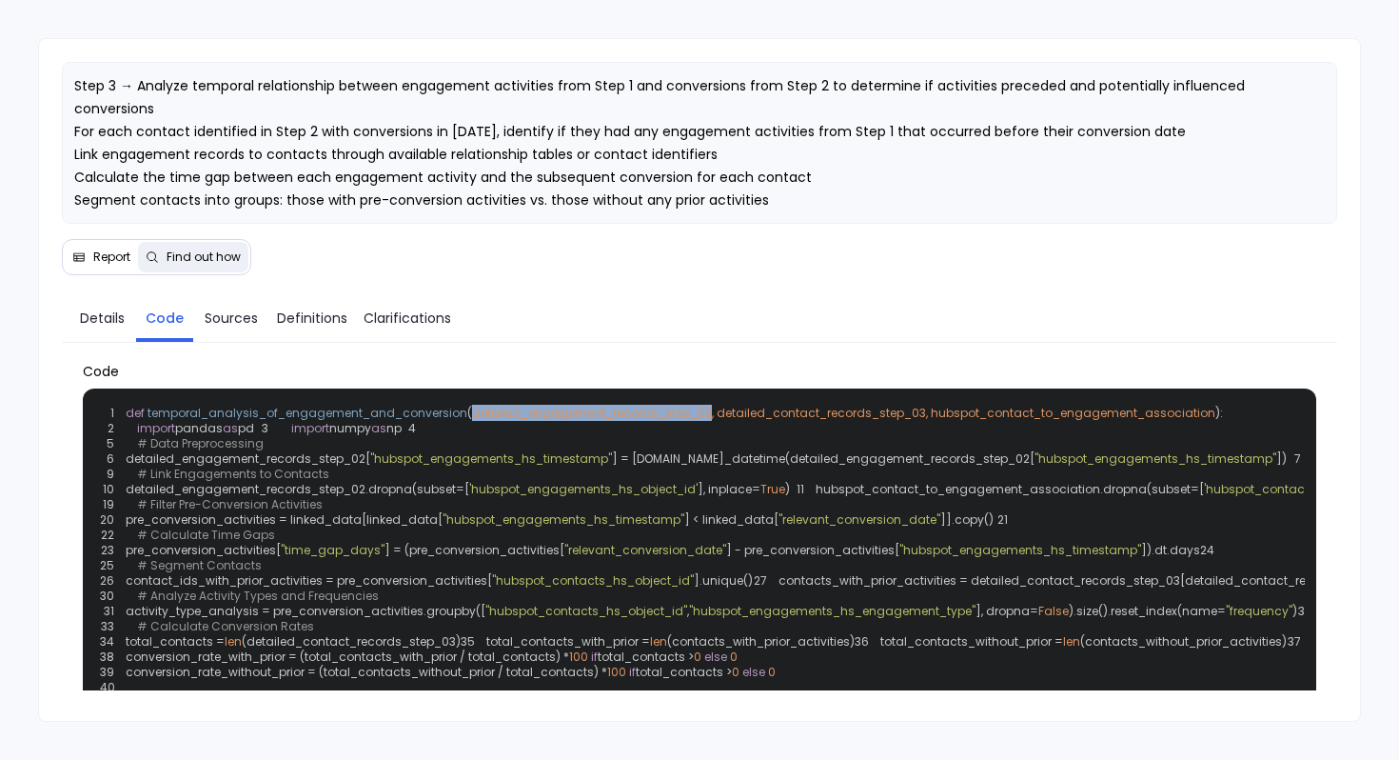
click at [591, 411] on span "detailed_engagement_records_step_02, detailed_contact_records_step_03, hubspot_…" at bounding box center [843, 413] width 743 height 16
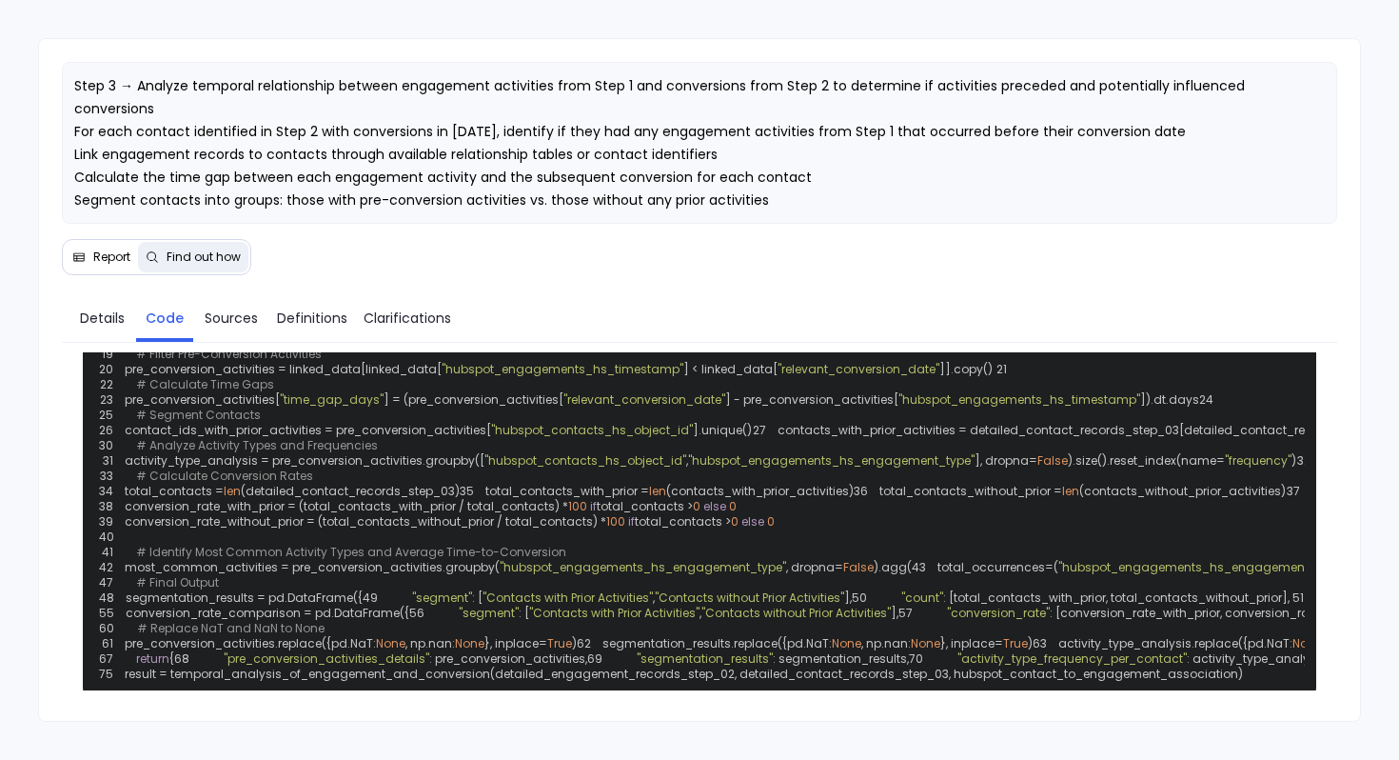
scroll to position [148, 0]
click at [421, 379] on span "pre_conversion_activities = linked_data[linked_data[" at bounding box center [283, 371] width 317 height 16
copy span "linked_data"
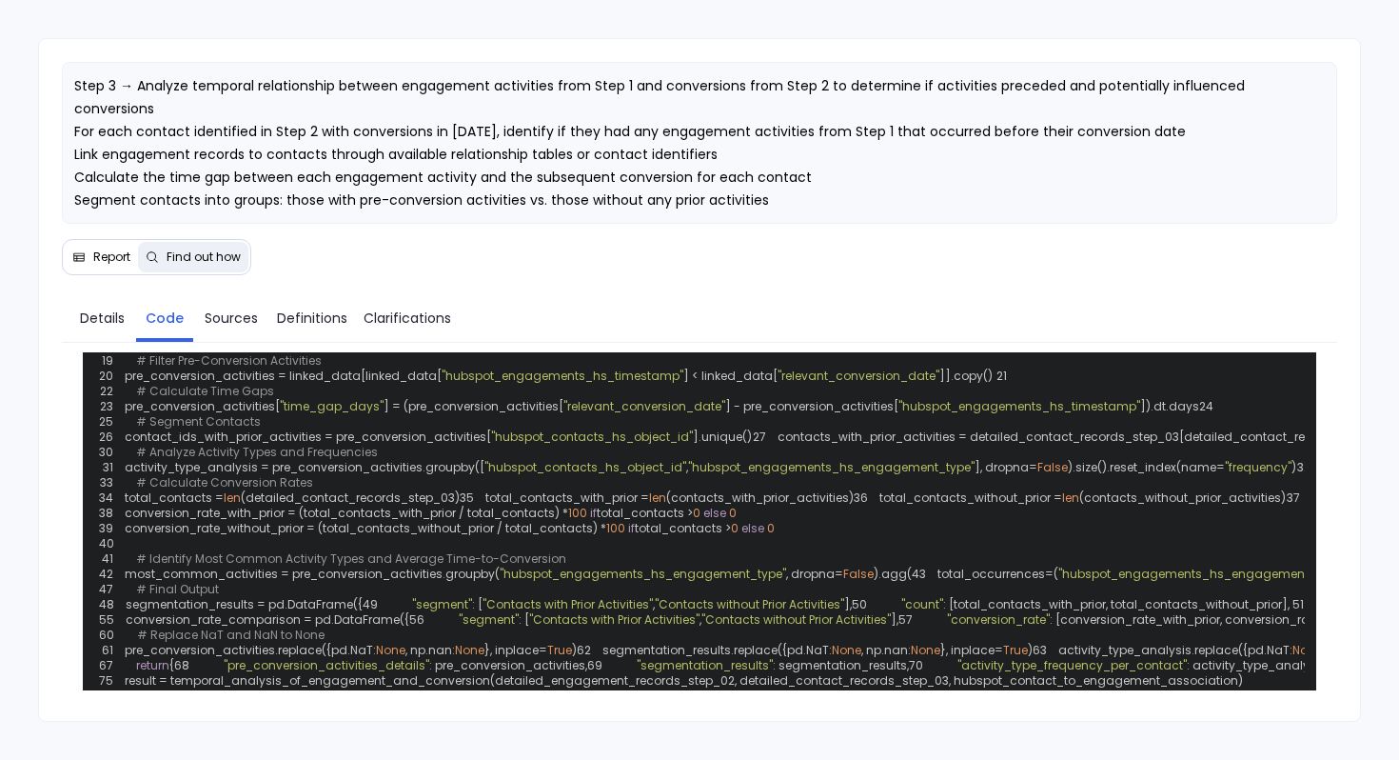
scroll to position [143, 0]
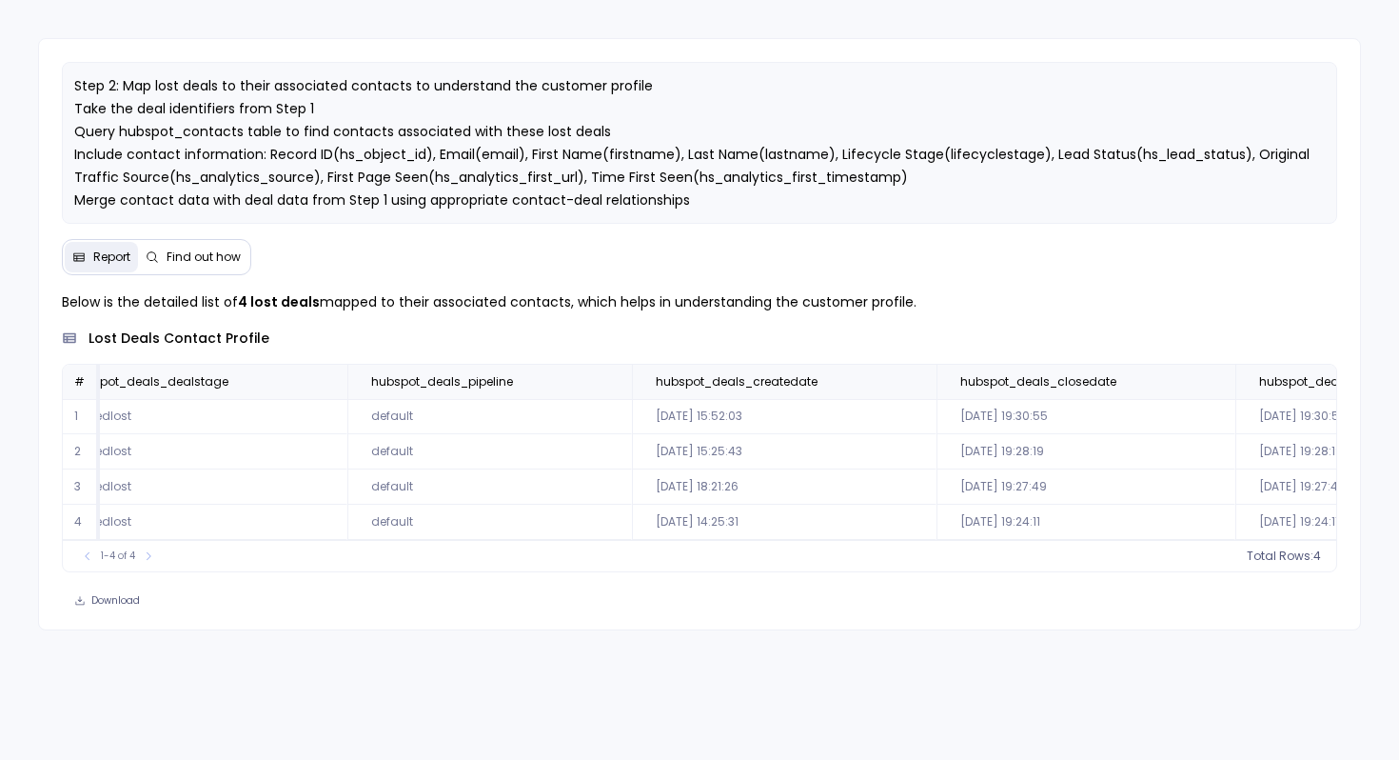
scroll to position [0, 377]
click at [216, 251] on span "Find out how" at bounding box center [204, 256] width 74 height 15
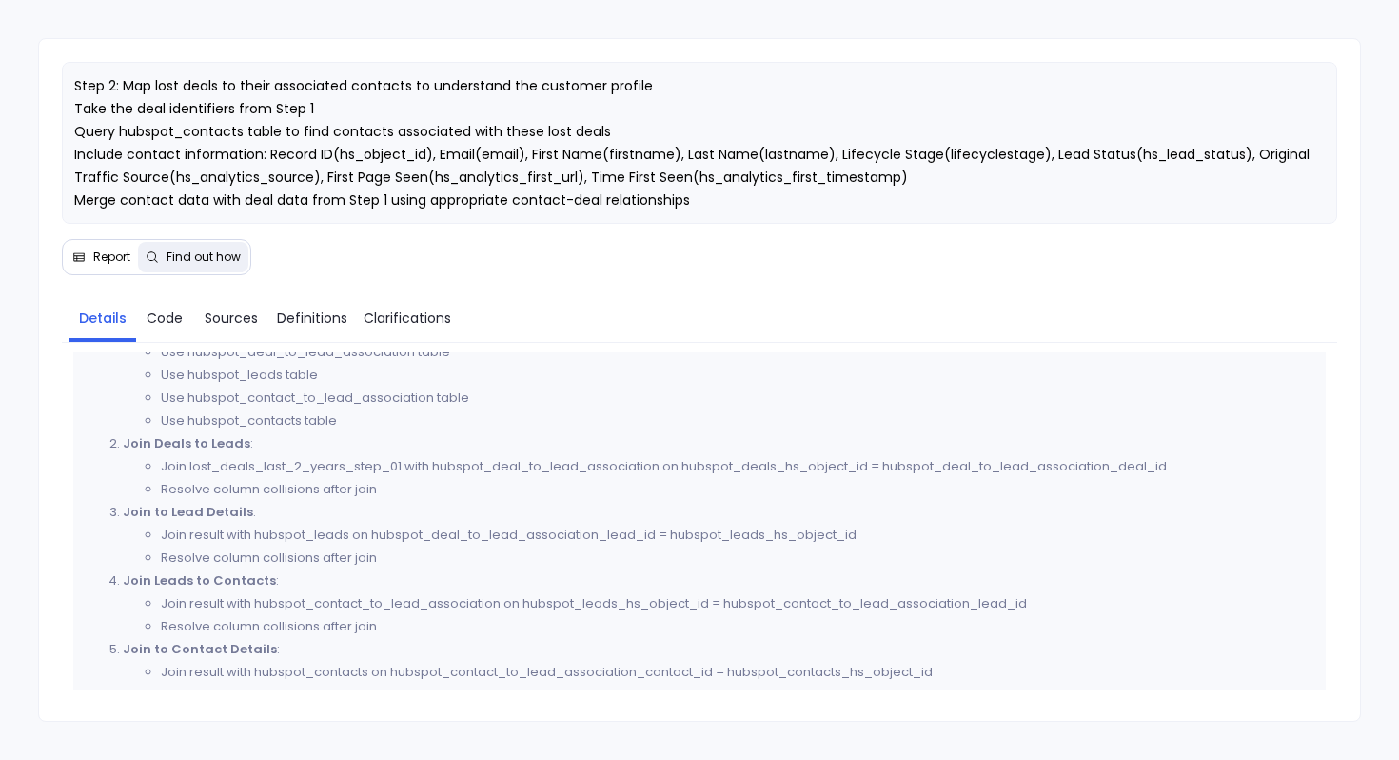
scroll to position [915, 0]
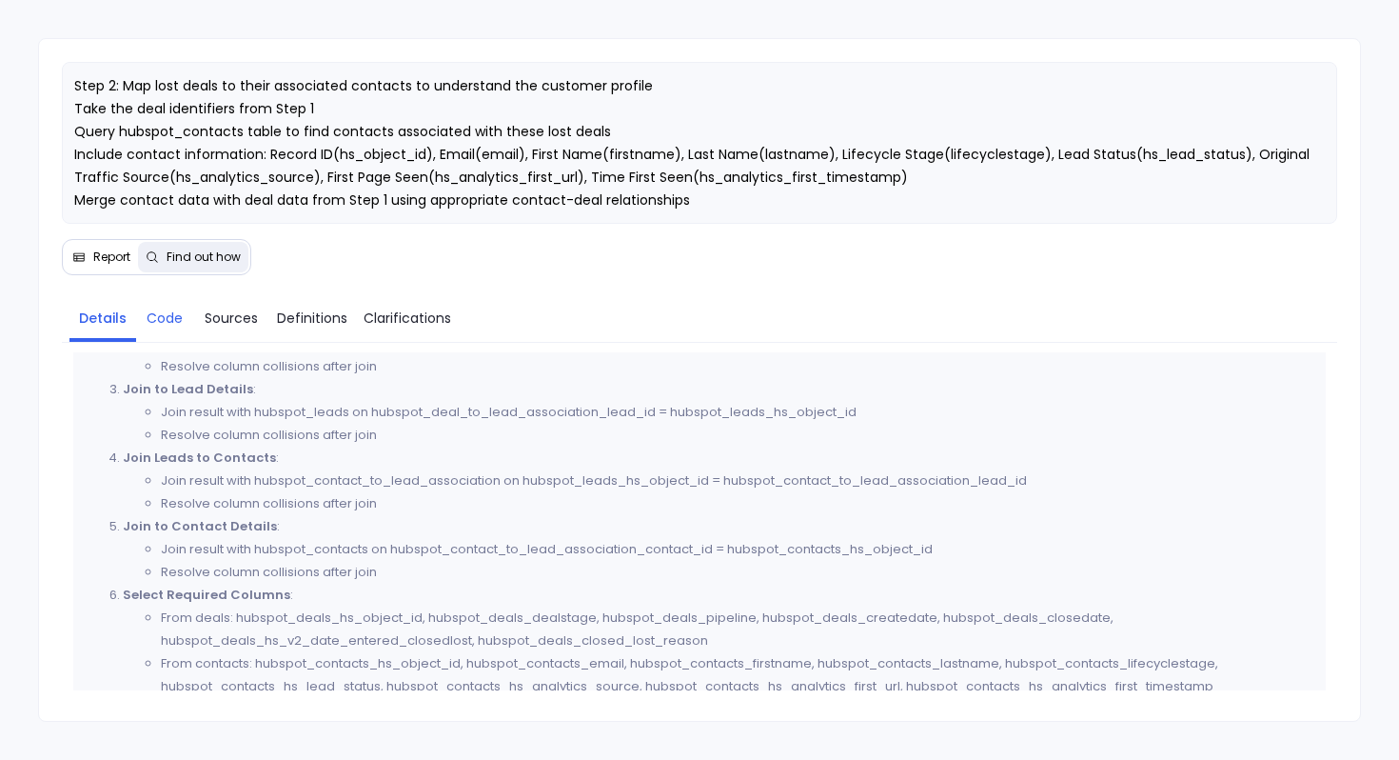
click at [174, 322] on span "Code" at bounding box center [165, 317] width 36 height 21
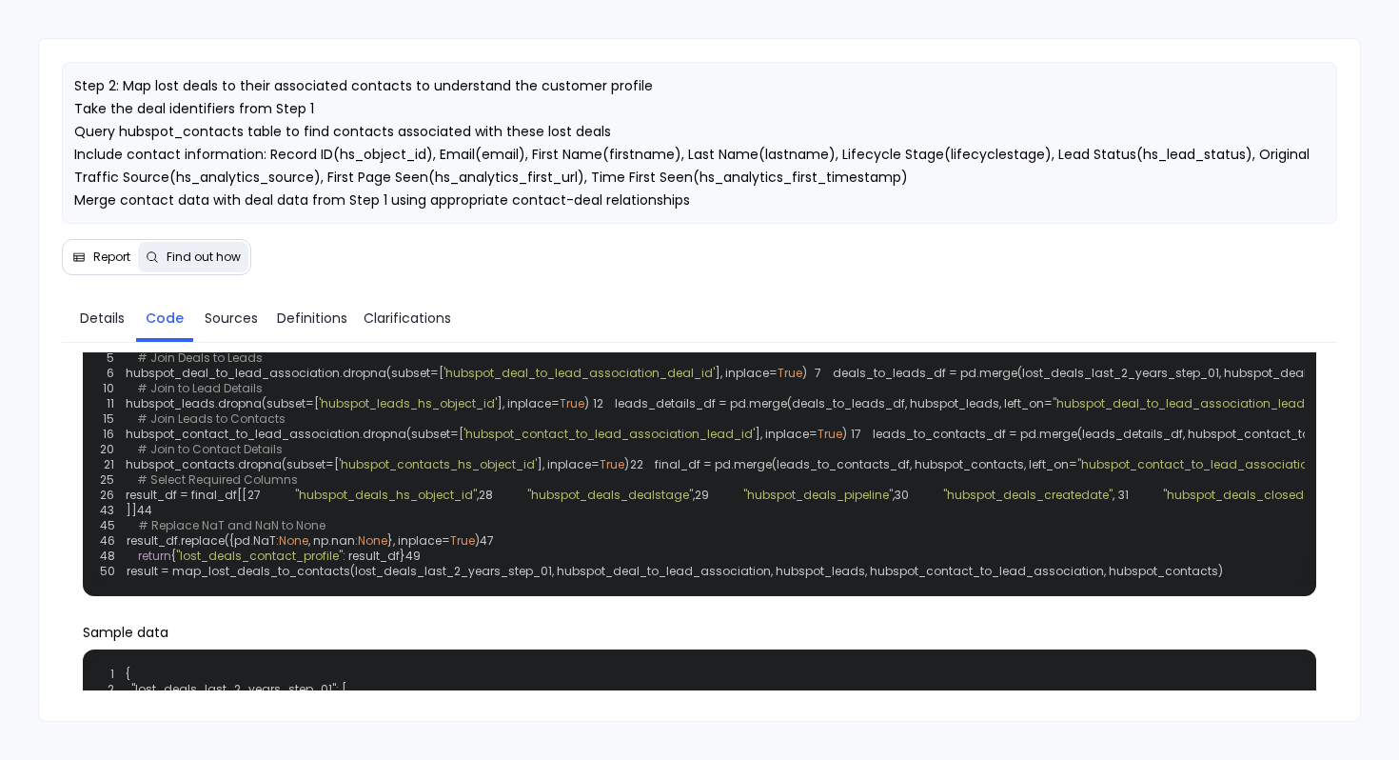
scroll to position [74, 0]
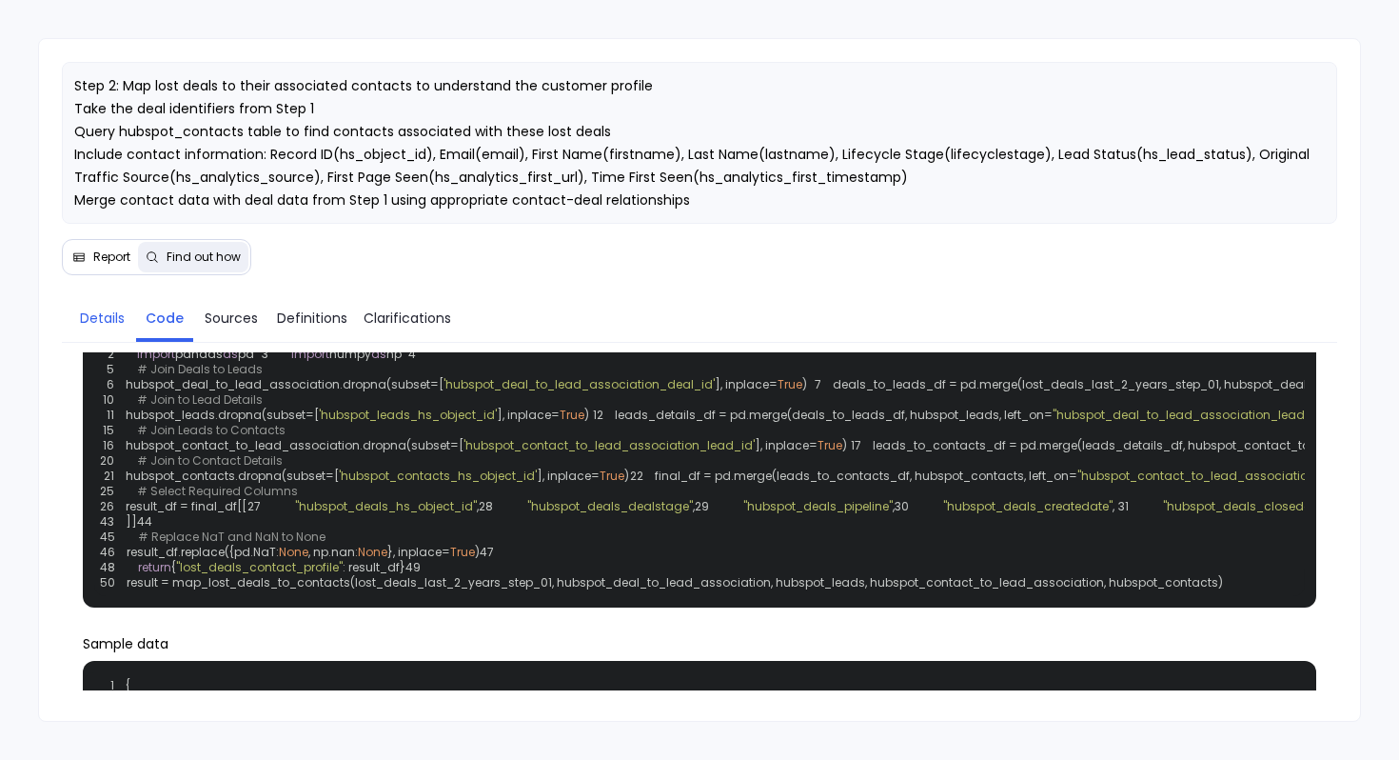
click at [105, 306] on link "Details" at bounding box center [102, 318] width 67 height 40
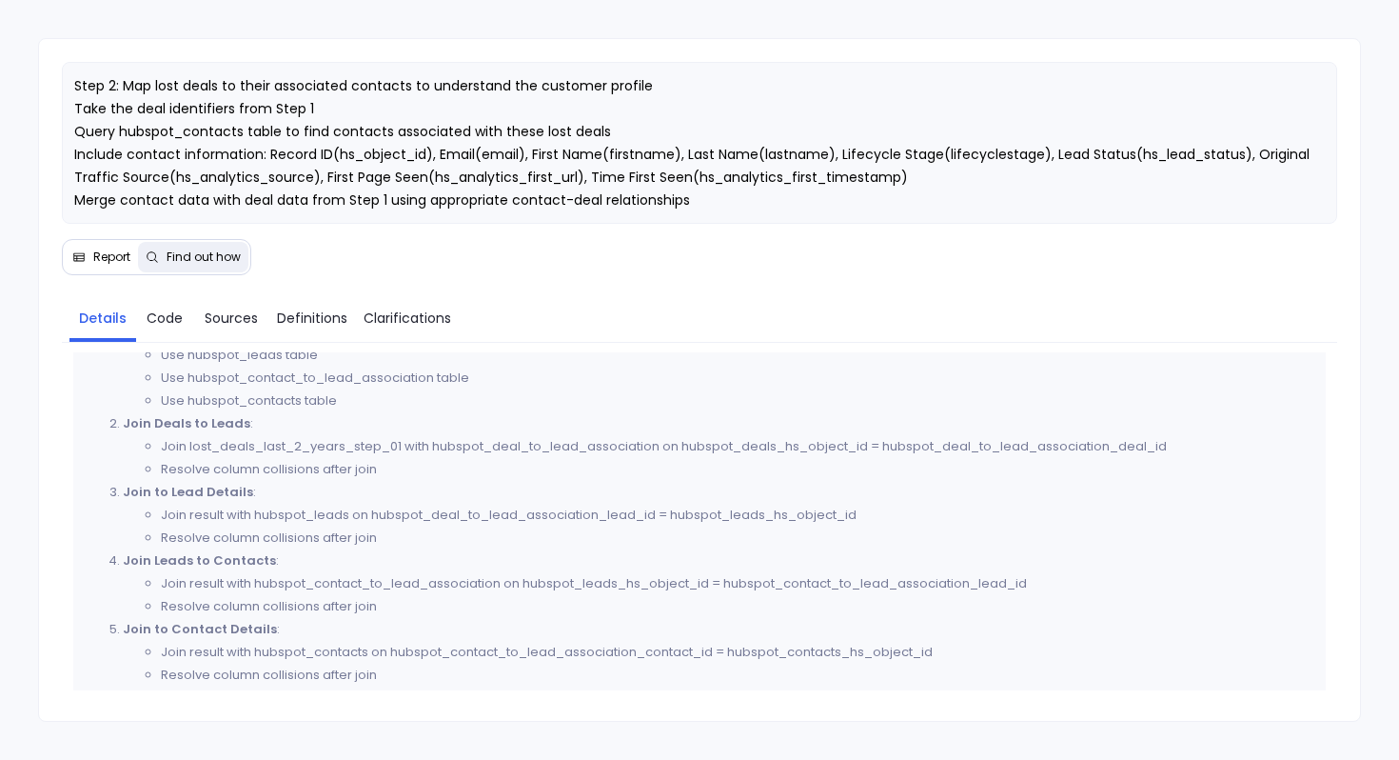
scroll to position [808, 0]
click at [161, 317] on span "Code" at bounding box center [165, 317] width 36 height 21
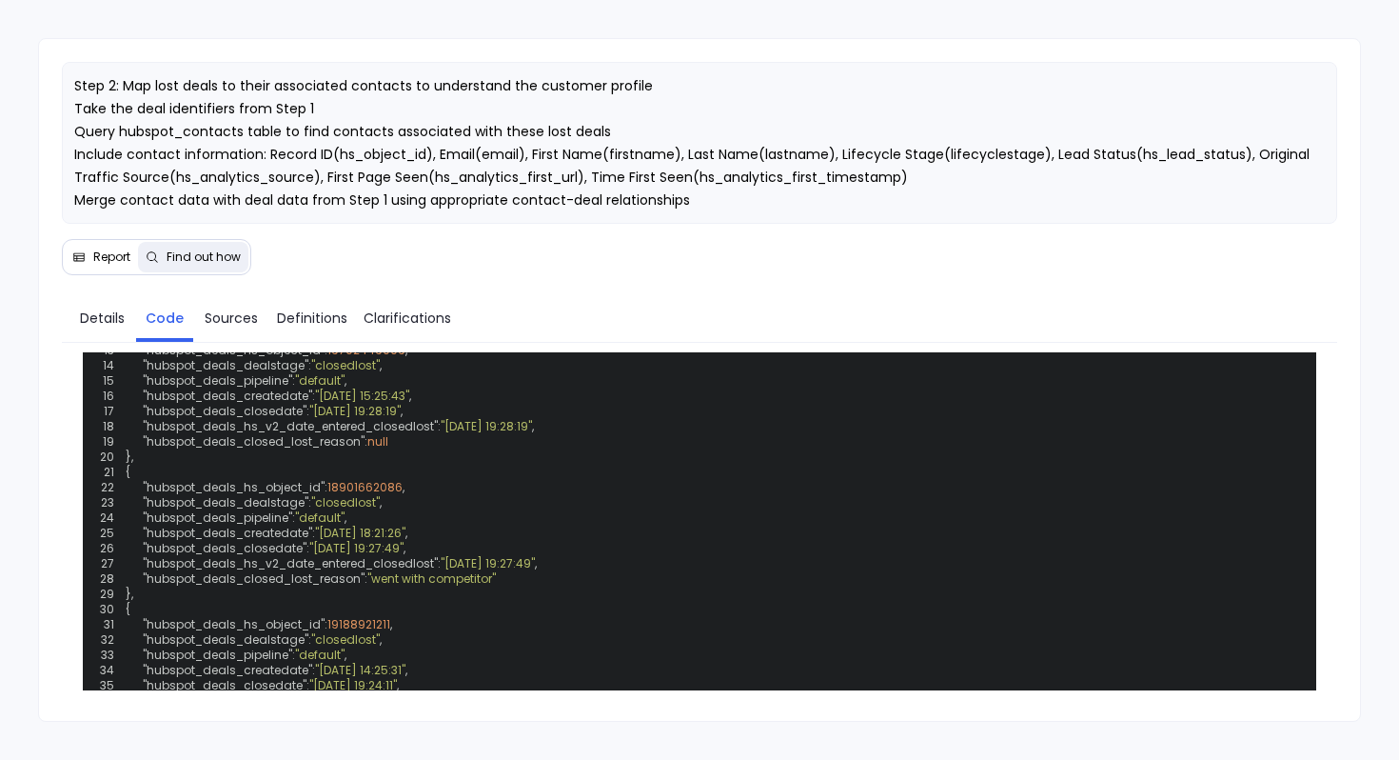
scroll to position [595, 0]
click at [87, 244] on button "Report" at bounding box center [101, 257] width 73 height 30
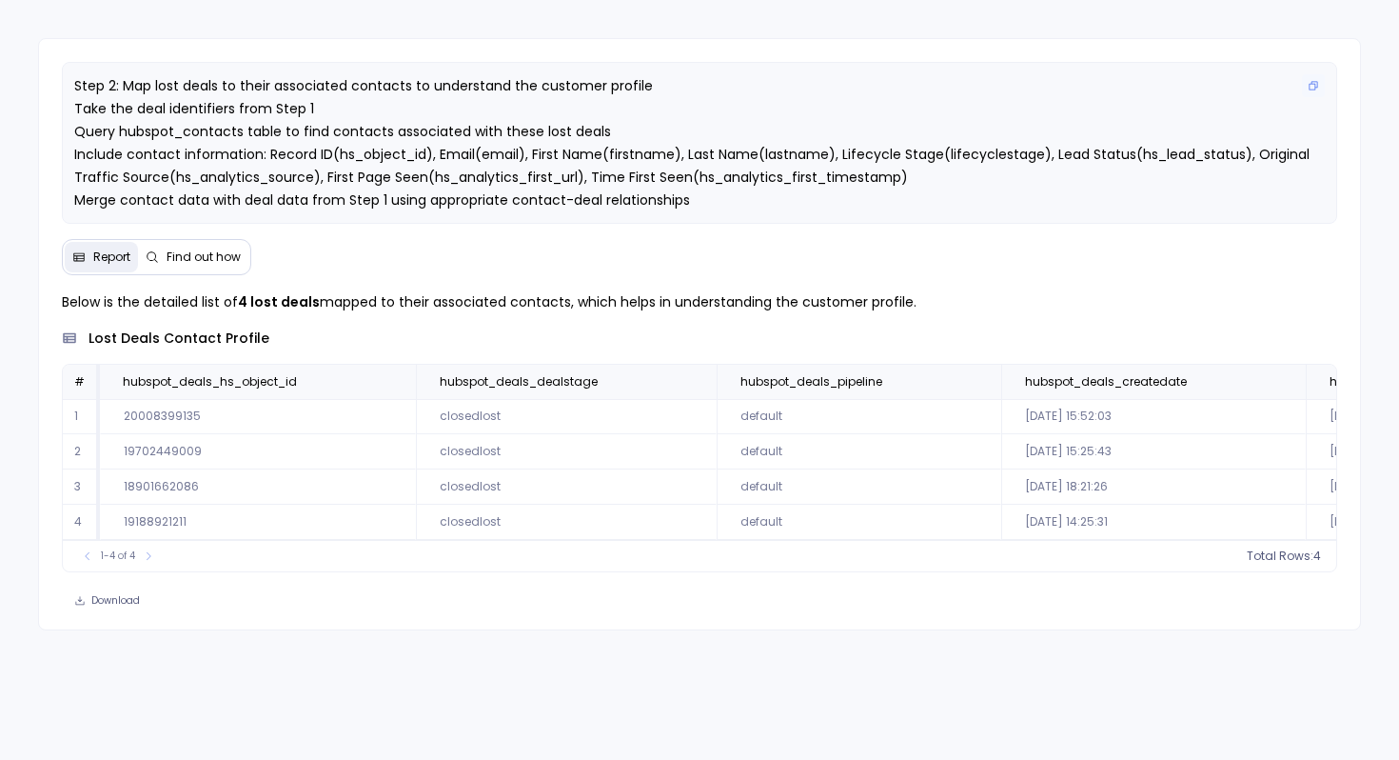
scroll to position [19, 0]
click at [197, 259] on span "Find out how" at bounding box center [204, 256] width 74 height 15
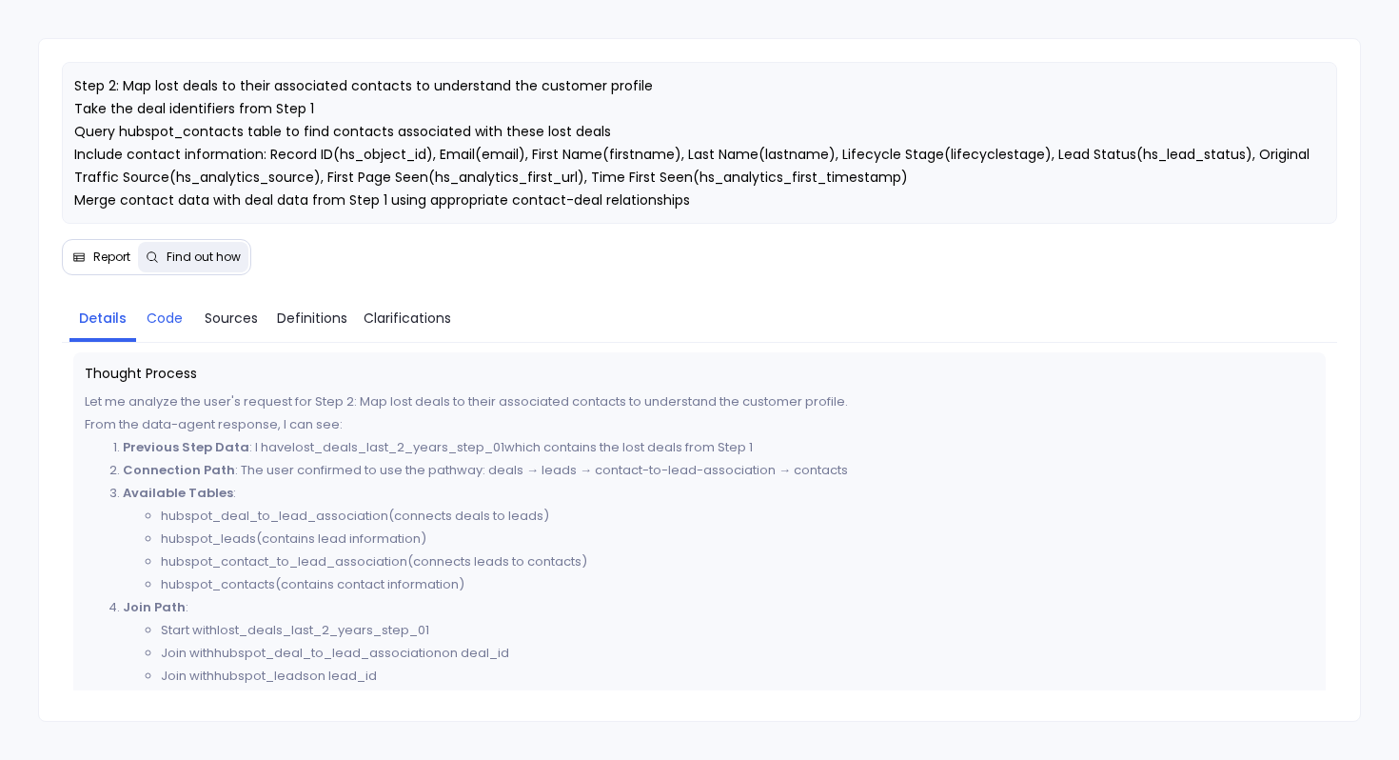
click at [172, 315] on span "Code" at bounding box center [165, 317] width 36 height 21
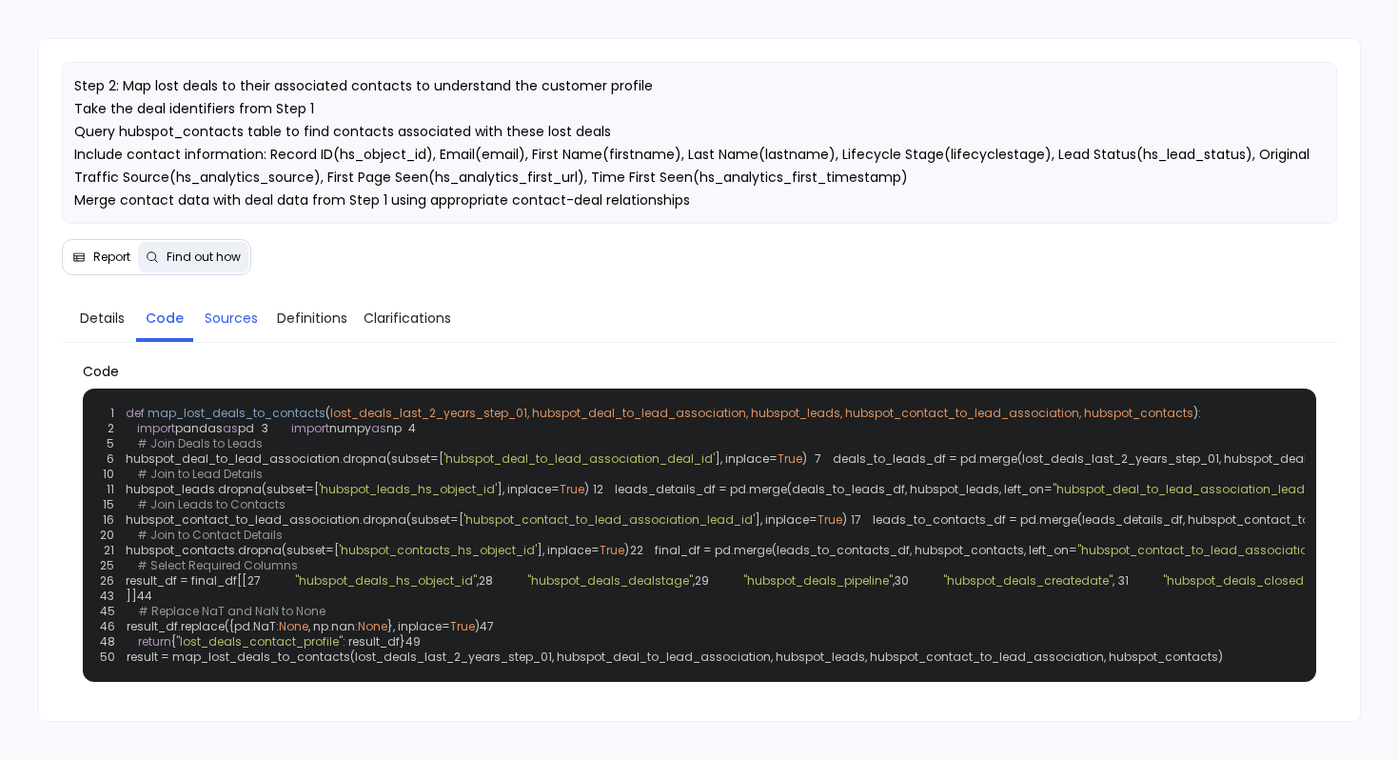
click at [220, 316] on span "Sources" at bounding box center [231, 317] width 53 height 21
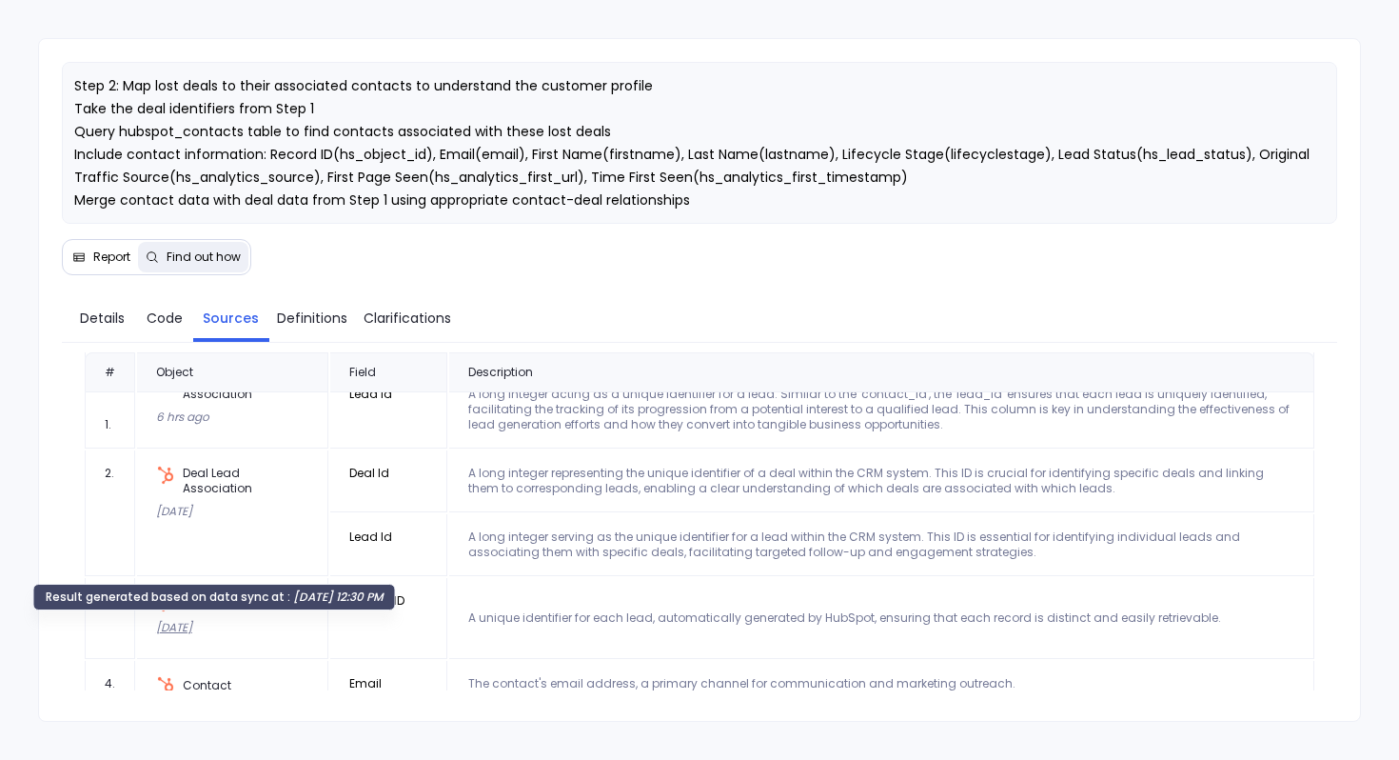
scroll to position [78, 0]
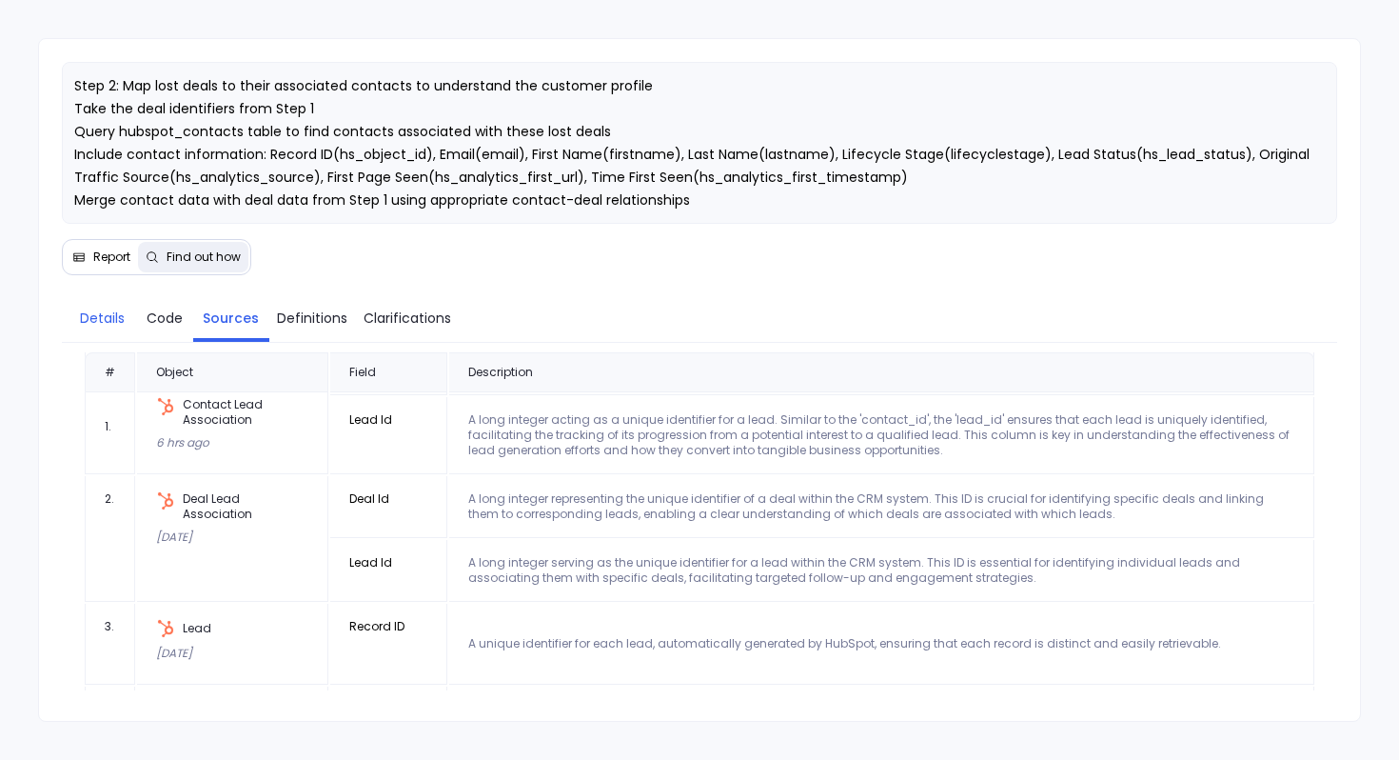
click at [111, 328] on link "Details" at bounding box center [102, 318] width 67 height 40
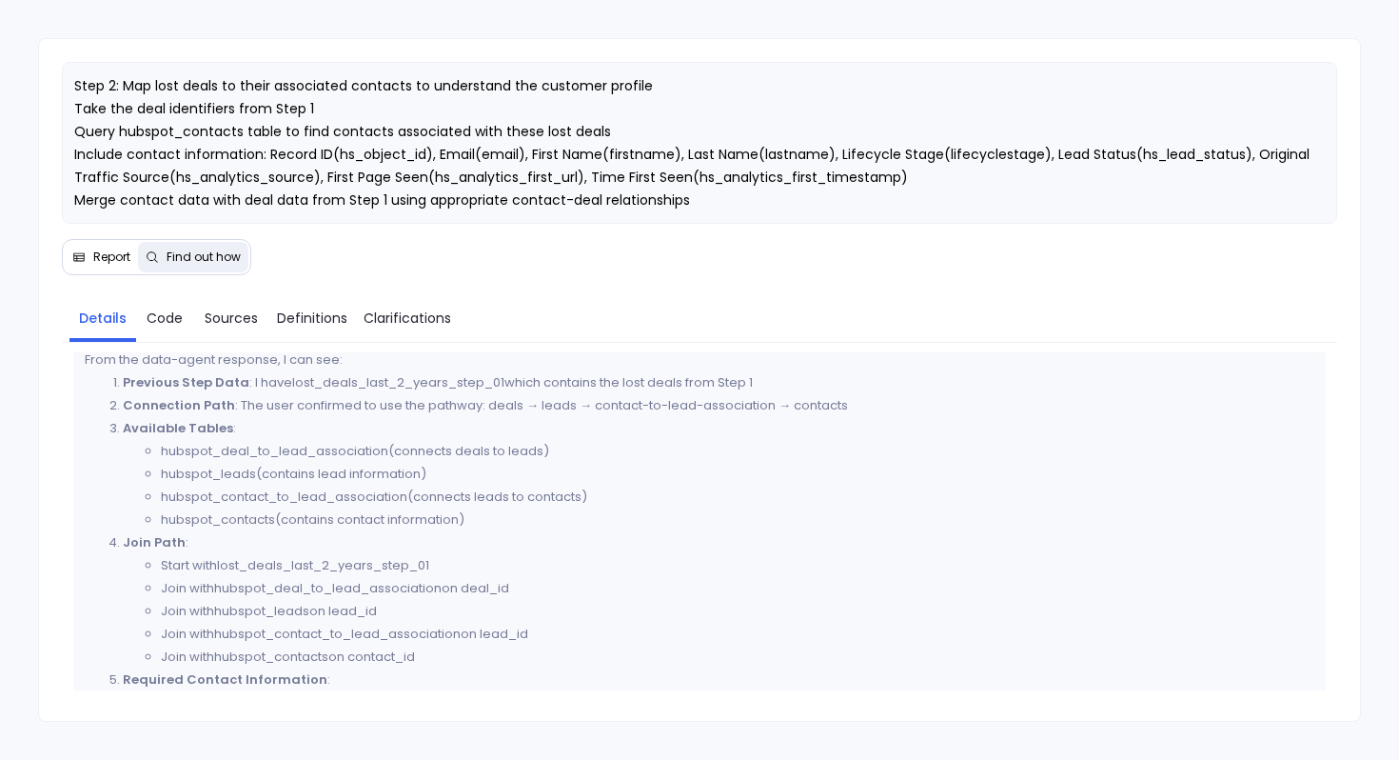
scroll to position [64, 0]
click at [227, 316] on span "Sources" at bounding box center [231, 317] width 53 height 21
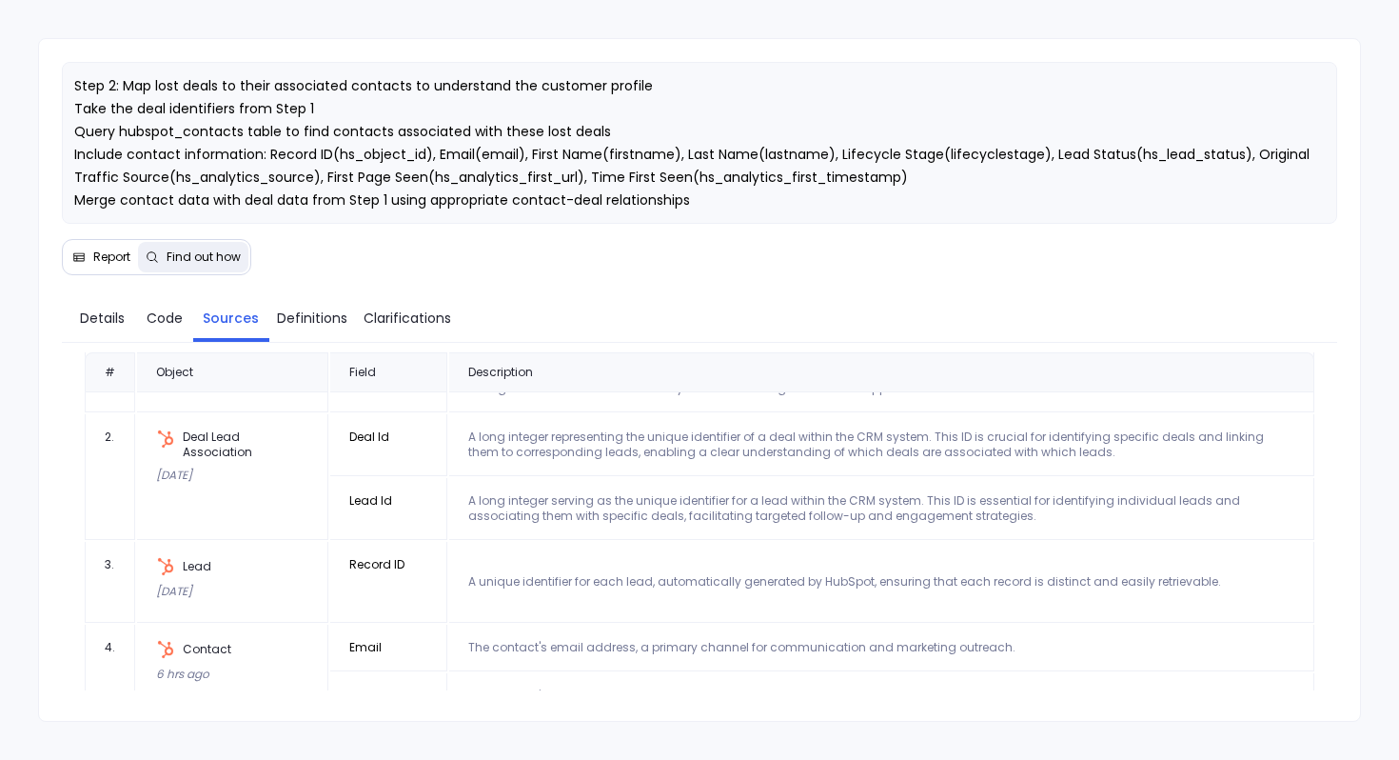
scroll to position [0, 0]
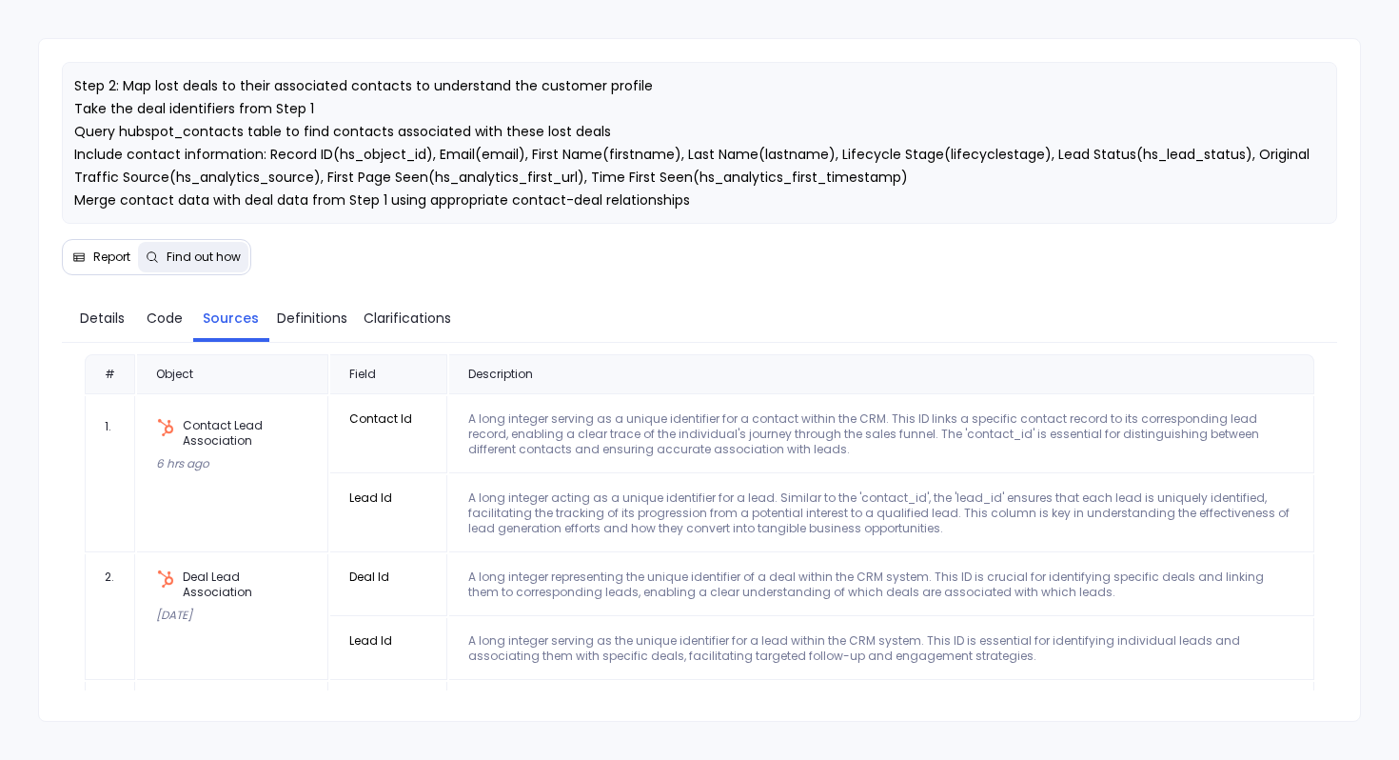
click at [115, 255] on span "Report" at bounding box center [111, 256] width 37 height 15
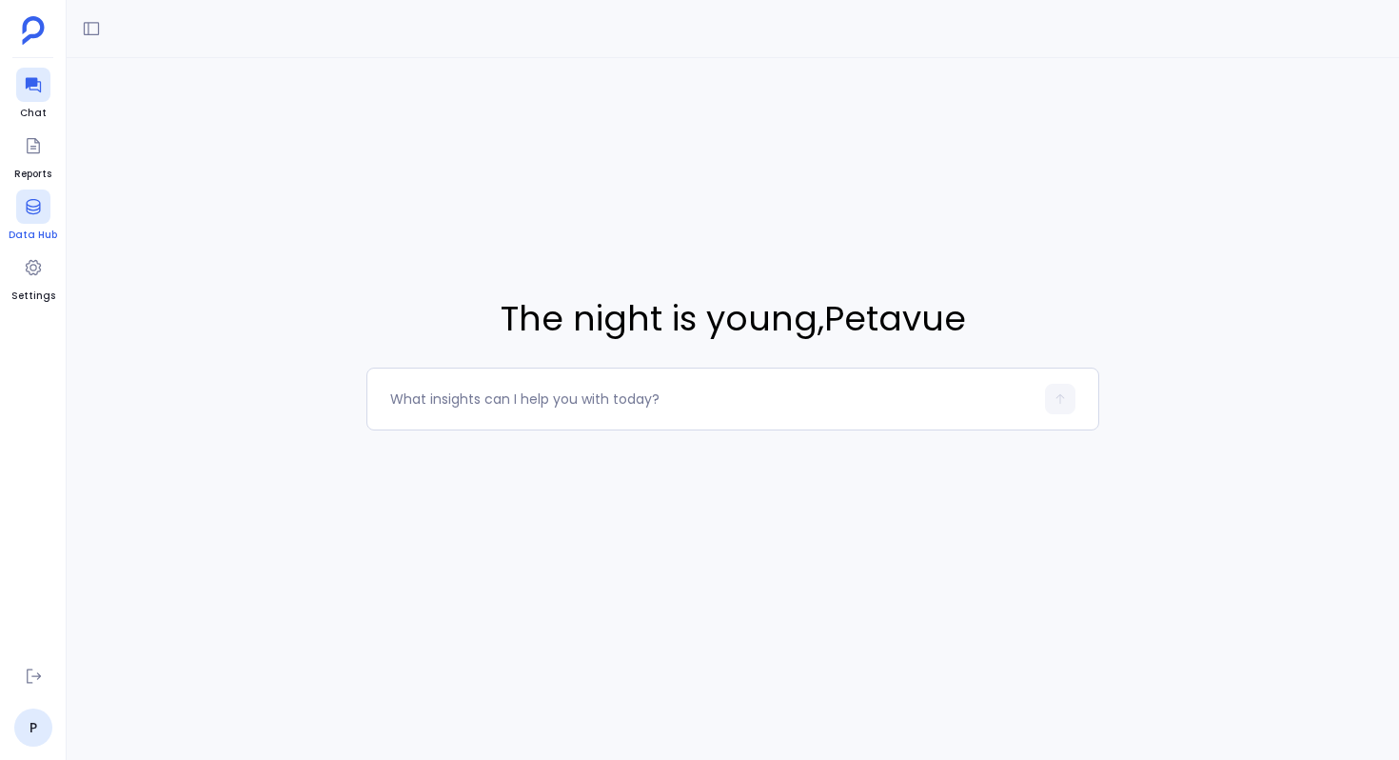
click at [31, 189] on div at bounding box center [33, 206] width 34 height 34
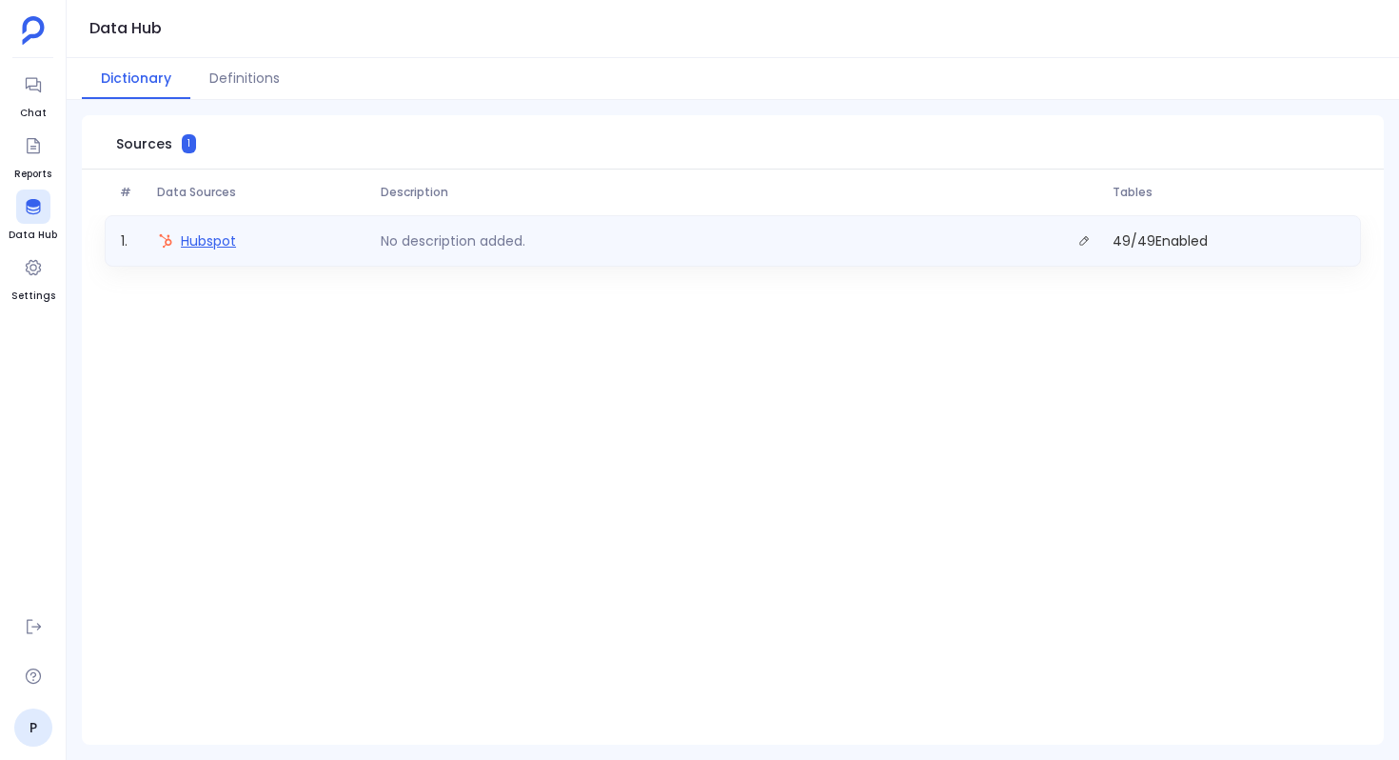
click at [232, 242] on span "Hubspot" at bounding box center [208, 240] width 55 height 19
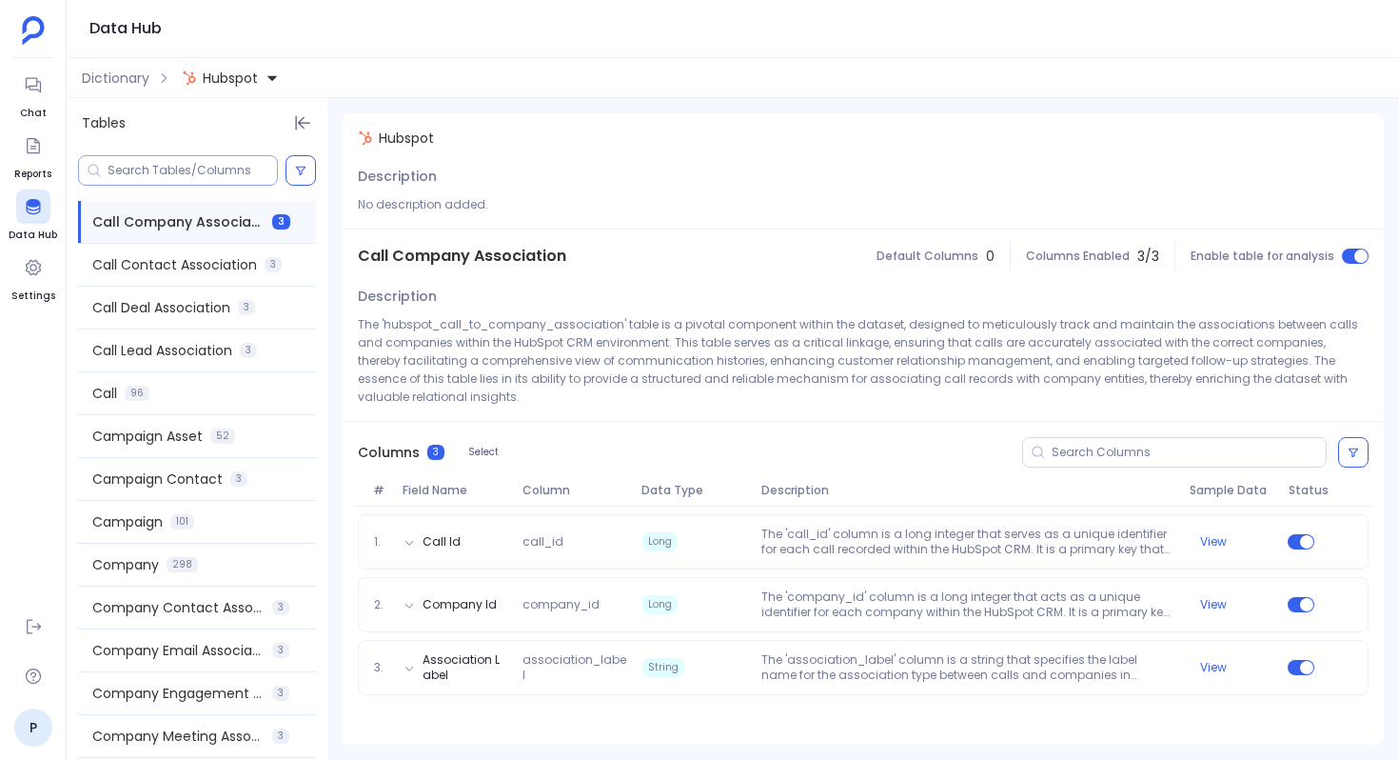
click at [168, 173] on input at bounding box center [192, 170] width 169 height 15
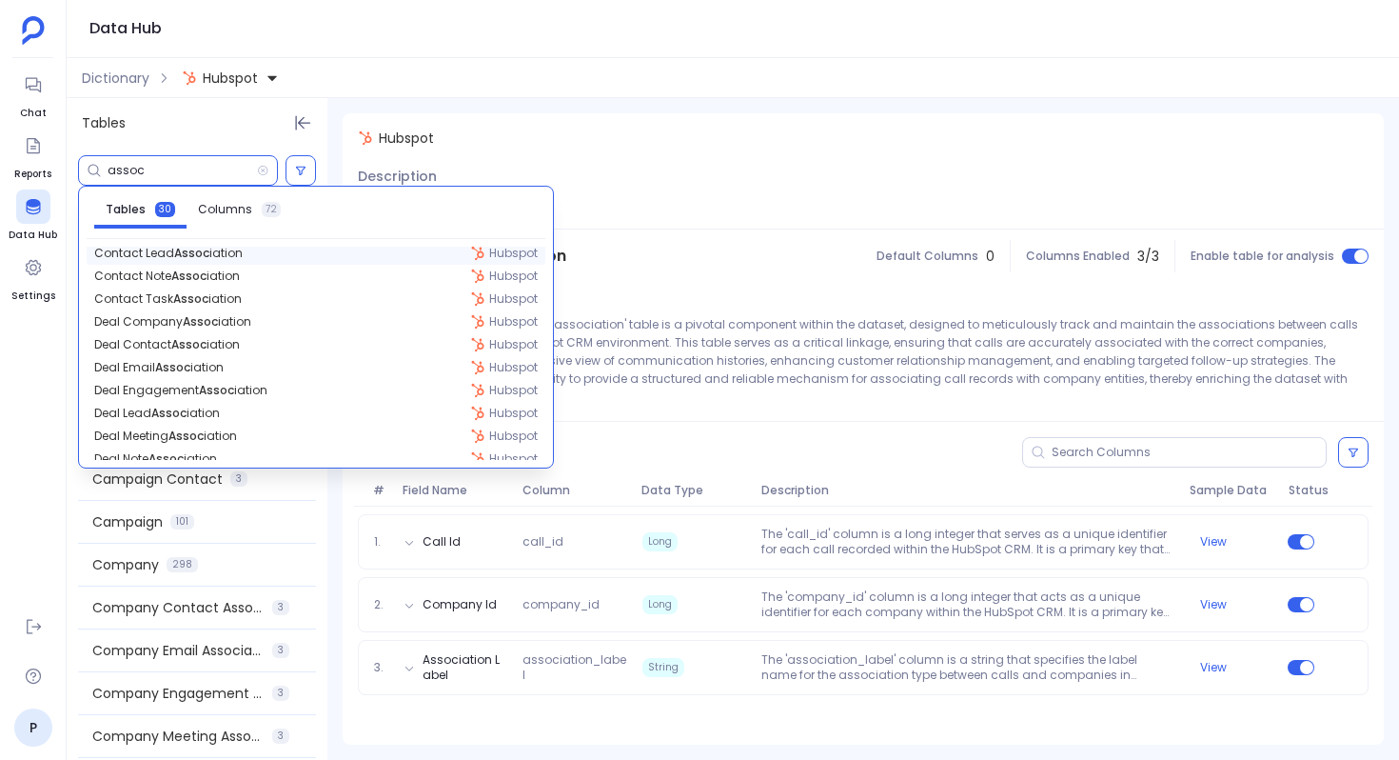
scroll to position [276, 0]
type input "assoc"
click at [232, 346] on span "Deal Contact Assoc iation" at bounding box center [167, 347] width 146 height 15
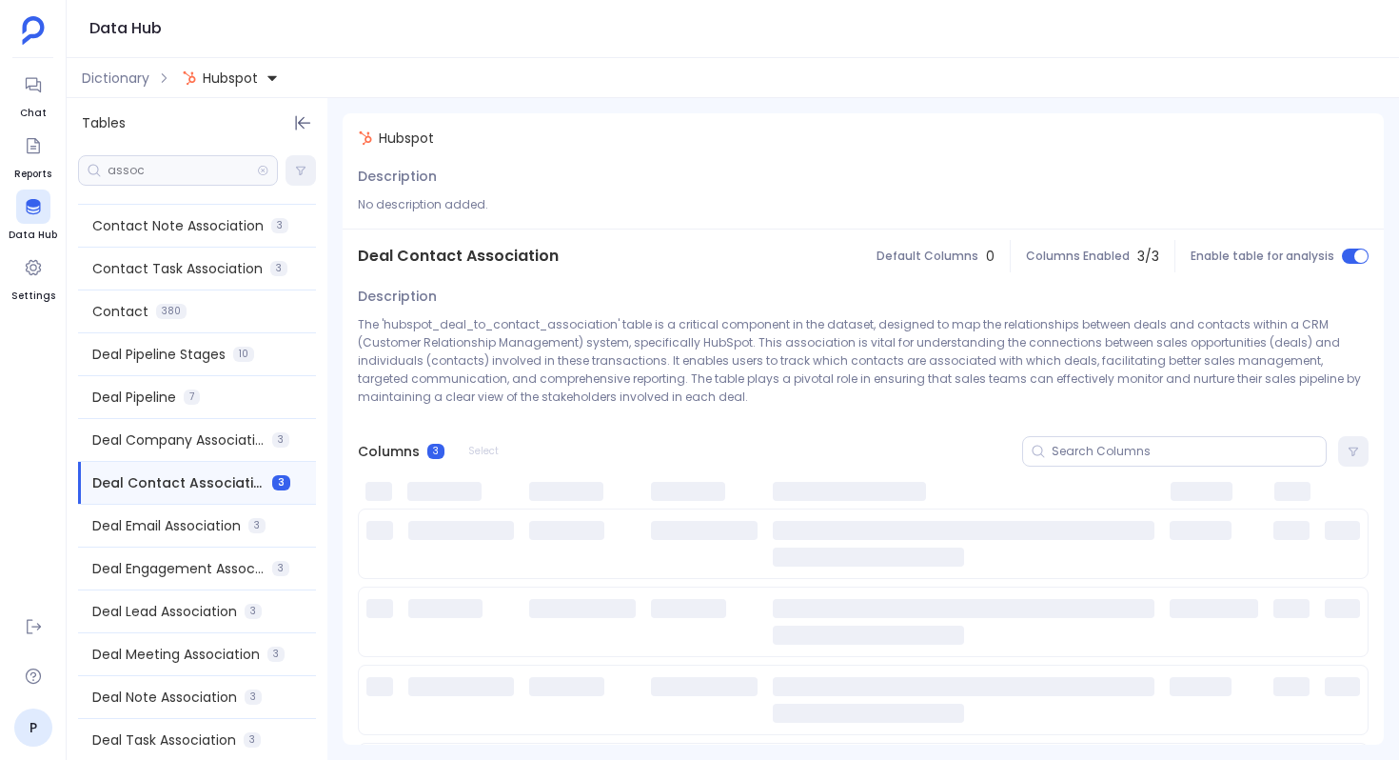
scroll to position [774, 0]
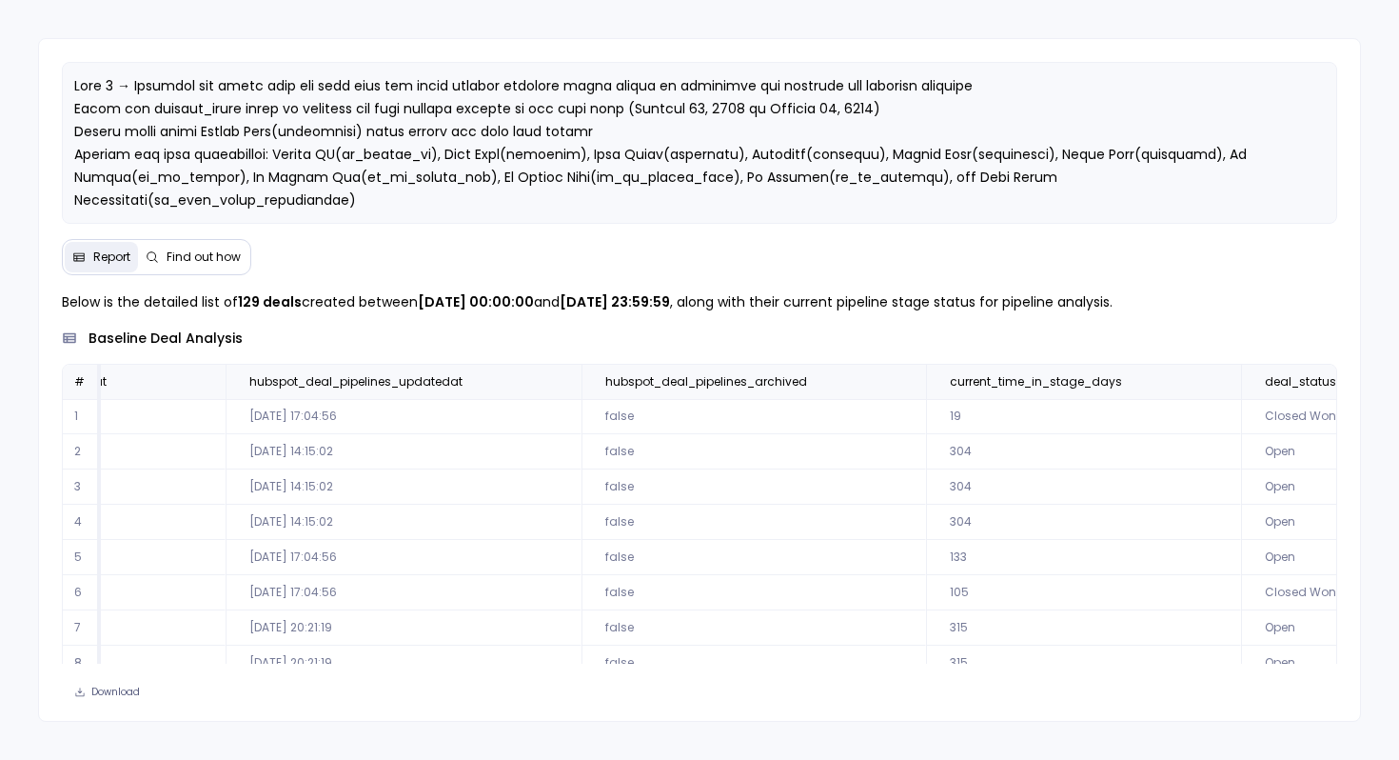
scroll to position [0, 7826]
